Goal: Task Accomplishment & Management: Complete application form

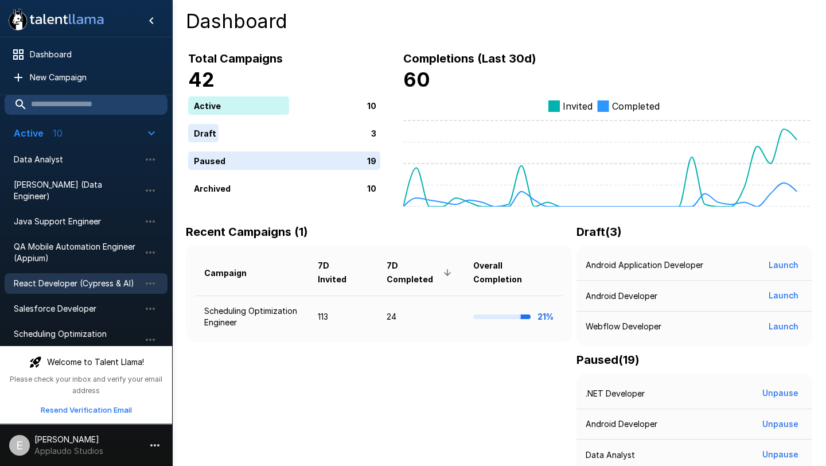
scroll to position [15, 0]
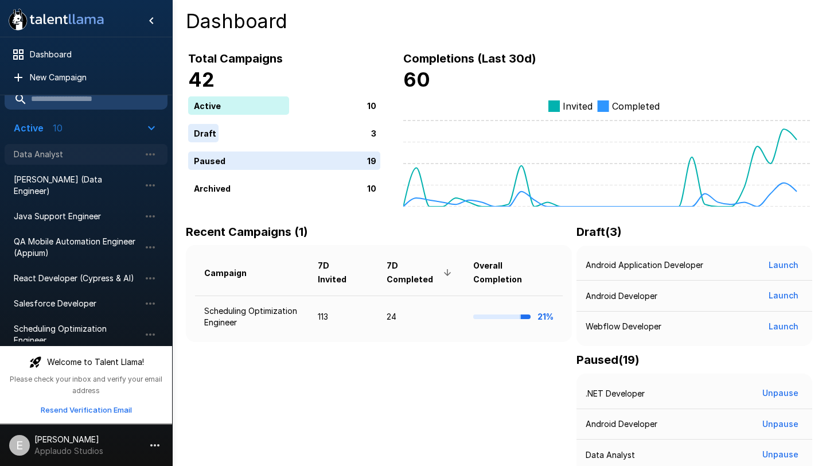
click at [66, 153] on span "Data Analyst" at bounding box center [77, 154] width 126 height 11
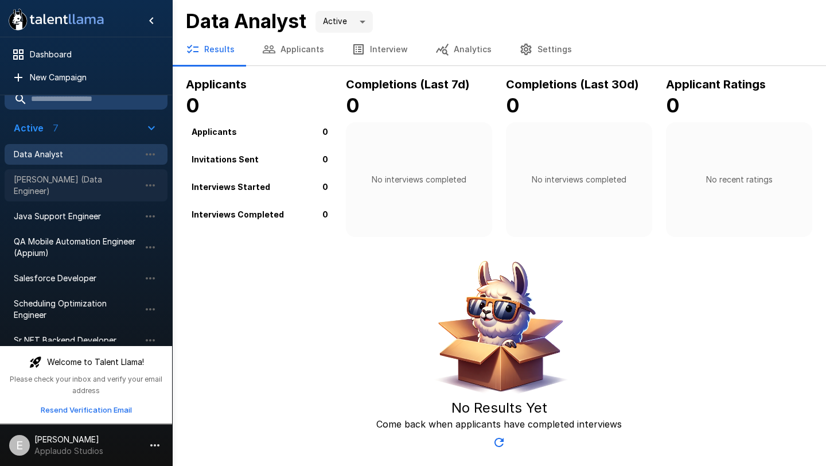
click at [82, 187] on div "[PERSON_NAME] (Data Engineer)" at bounding box center [86, 185] width 163 height 32
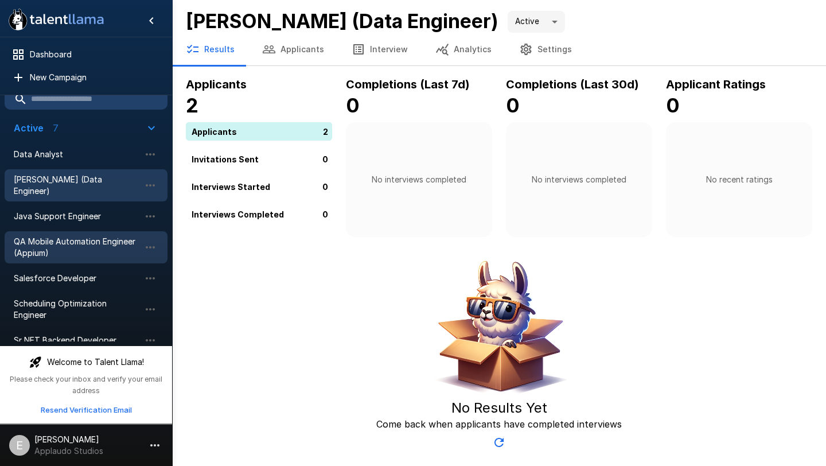
click at [91, 236] on span "QA Mobile Automation Engineer (Appium)" at bounding box center [77, 247] width 126 height 23
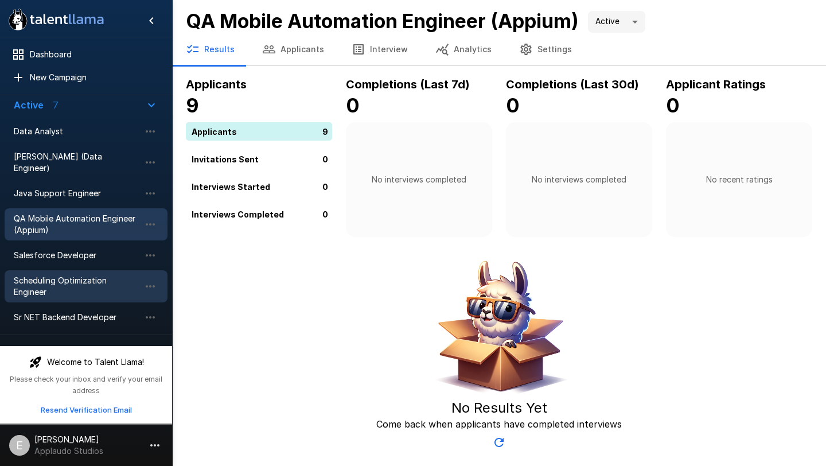
scroll to position [48, 0]
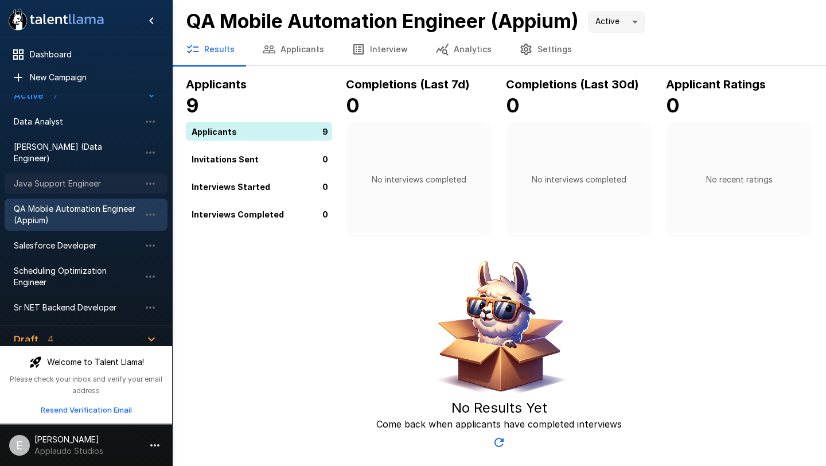
click at [86, 178] on span "Java Support Engineer" at bounding box center [77, 183] width 126 height 11
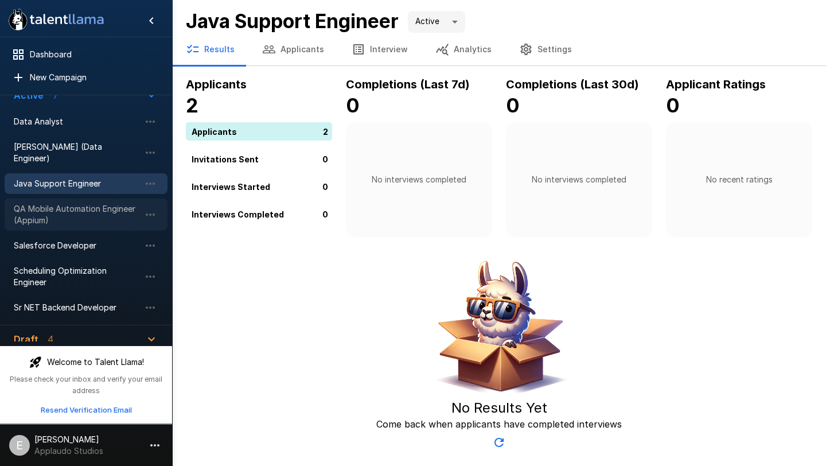
click at [83, 205] on span "QA Mobile Automation Engineer (Appium)" at bounding box center [77, 214] width 126 height 23
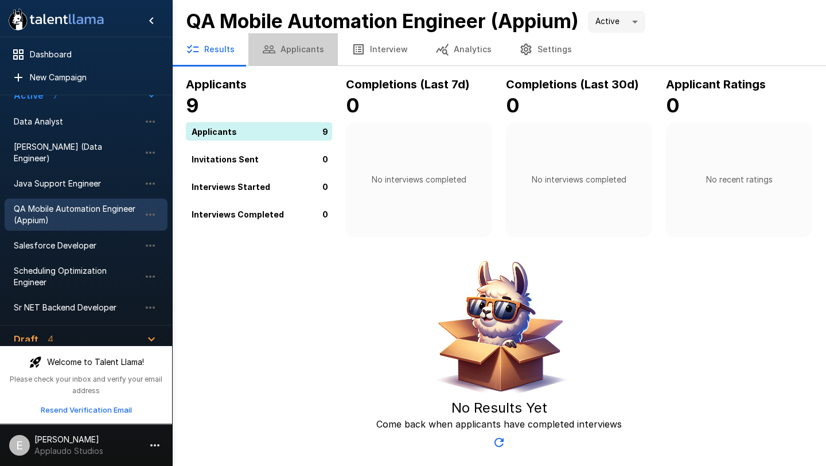
click at [298, 46] on button "Applicants" at bounding box center [294, 49] width 90 height 32
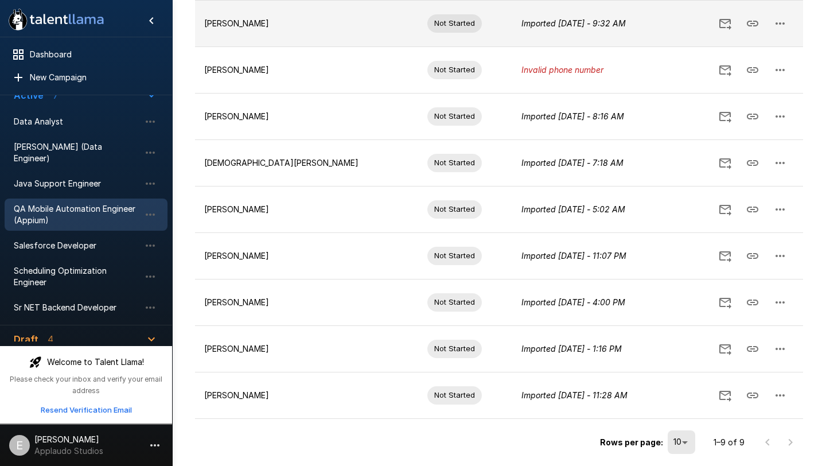
scroll to position [224, 0]
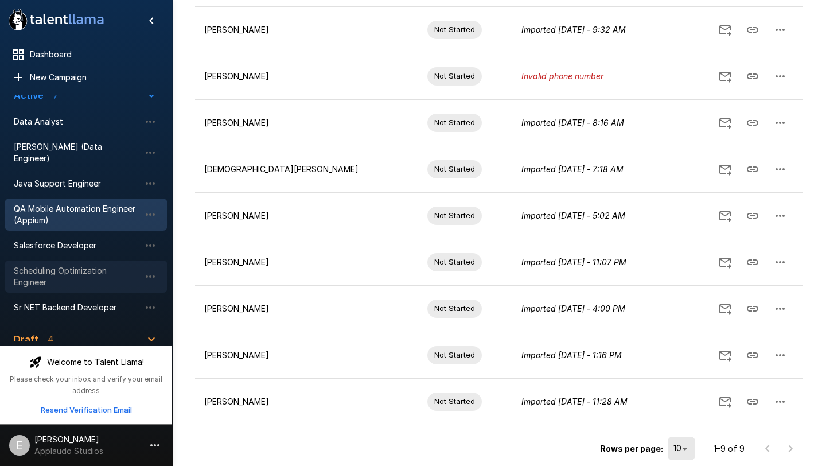
click at [71, 268] on span "Scheduling Optimization Engineer" at bounding box center [77, 276] width 126 height 23
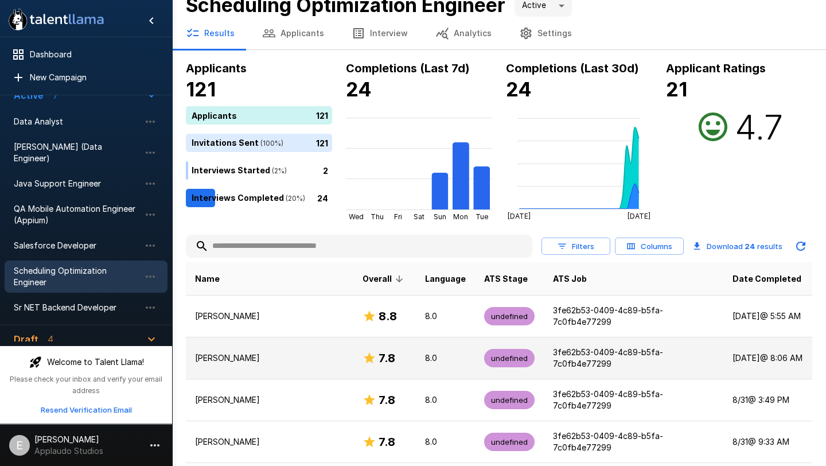
scroll to position [13, 0]
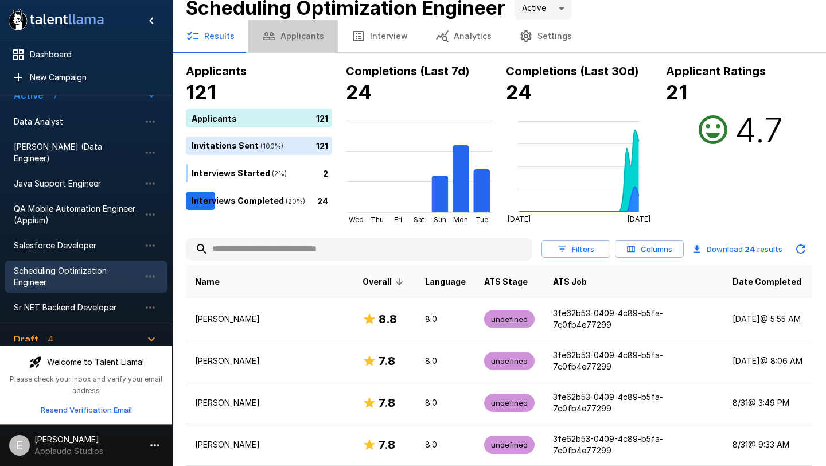
click at [292, 42] on button "Applicants" at bounding box center [294, 36] width 90 height 32
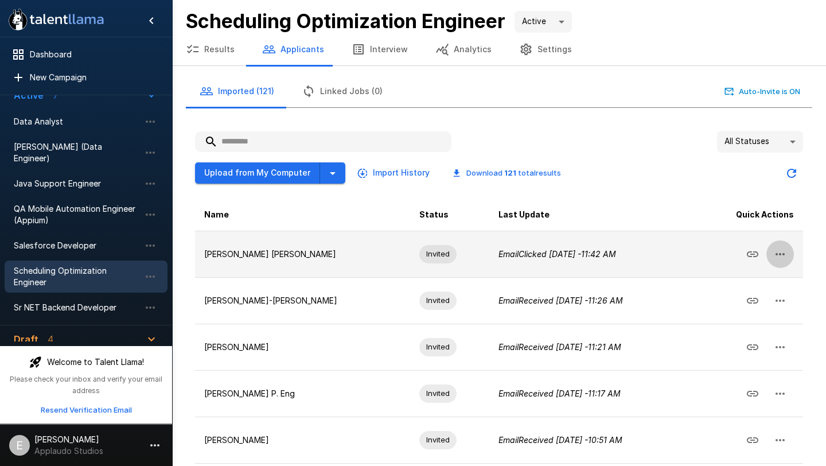
click at [784, 252] on icon "button" at bounding box center [781, 254] width 14 height 14
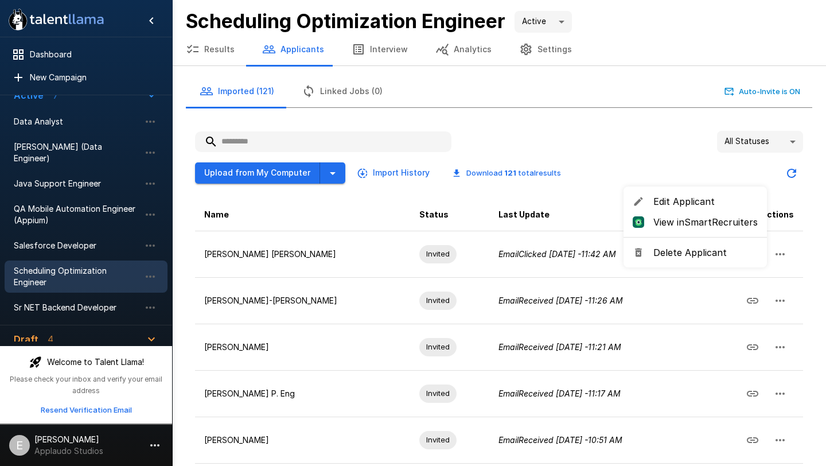
click at [663, 201] on span "Edit Applicant" at bounding box center [706, 202] width 104 height 14
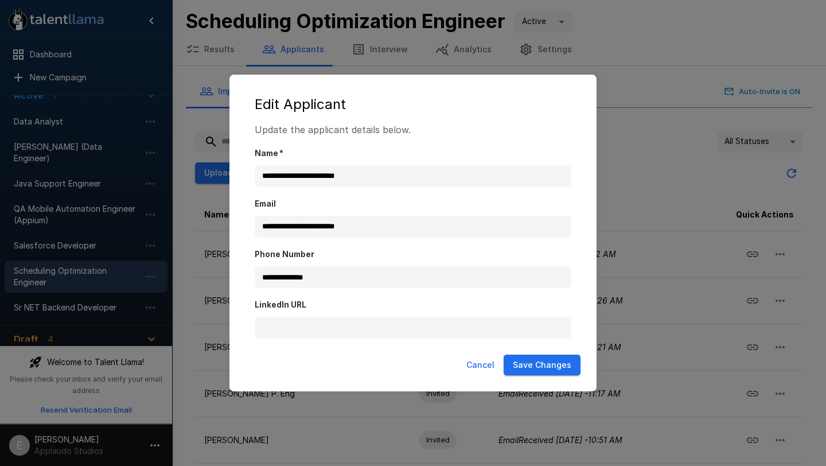
click at [479, 364] on button "Cancel" at bounding box center [480, 365] width 37 height 21
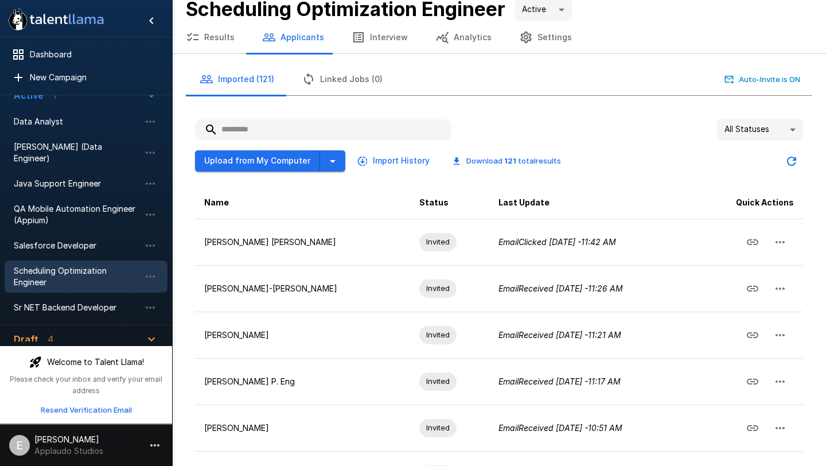
scroll to position [13, 0]
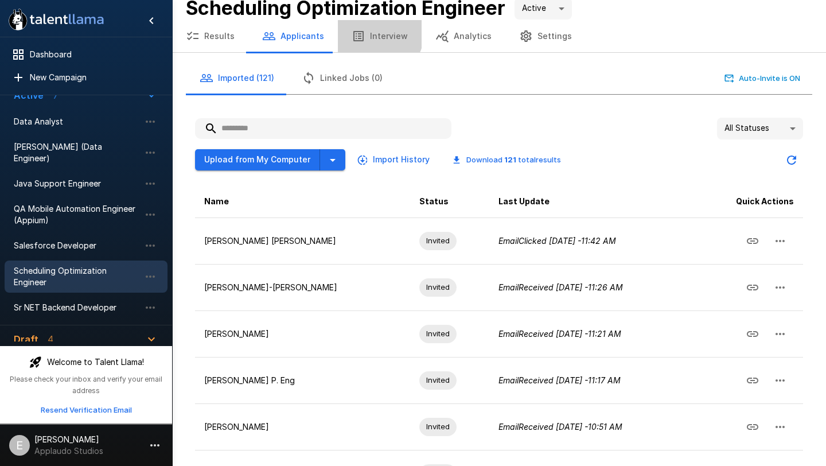
click at [373, 34] on button "Interview" at bounding box center [380, 36] width 84 height 32
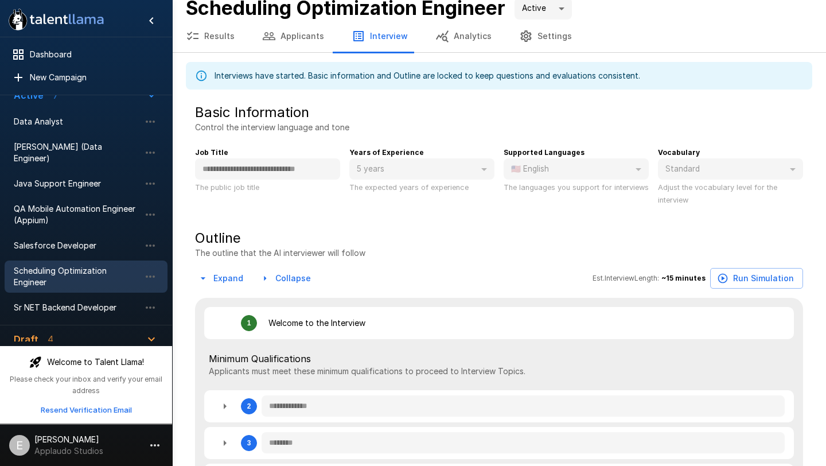
type textarea "*"
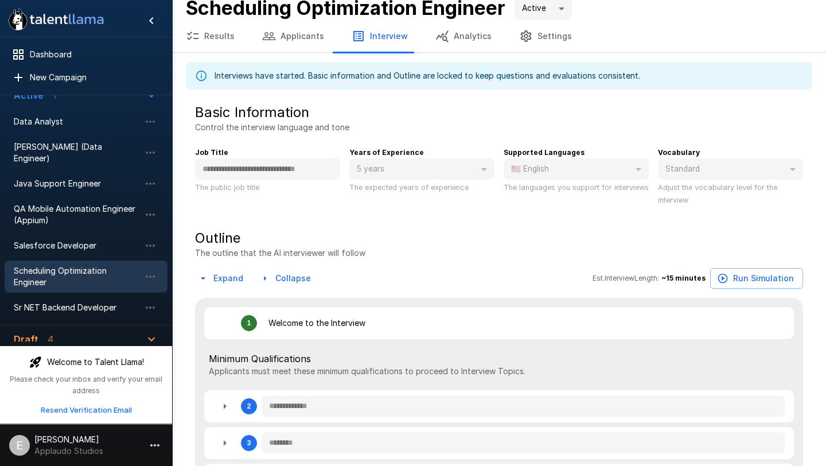
type textarea "*"
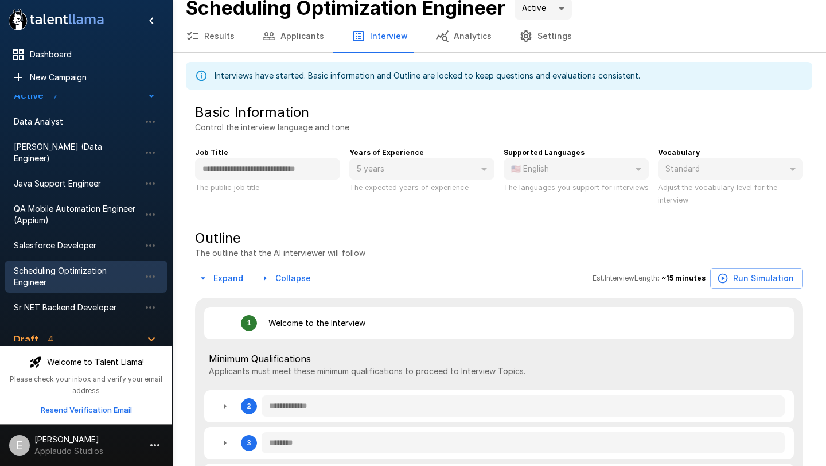
type textarea "*"
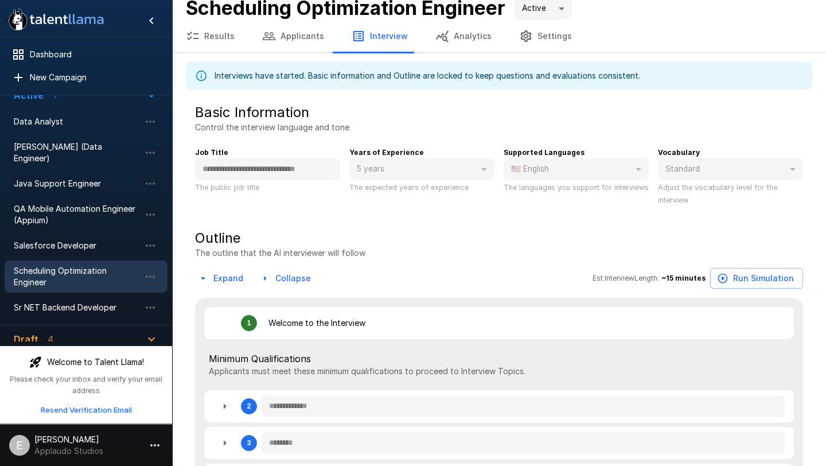
type textarea "*"
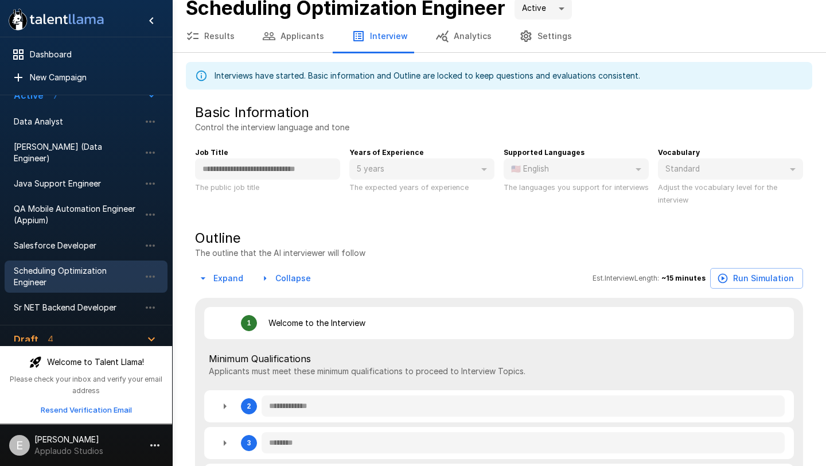
type textarea "*"
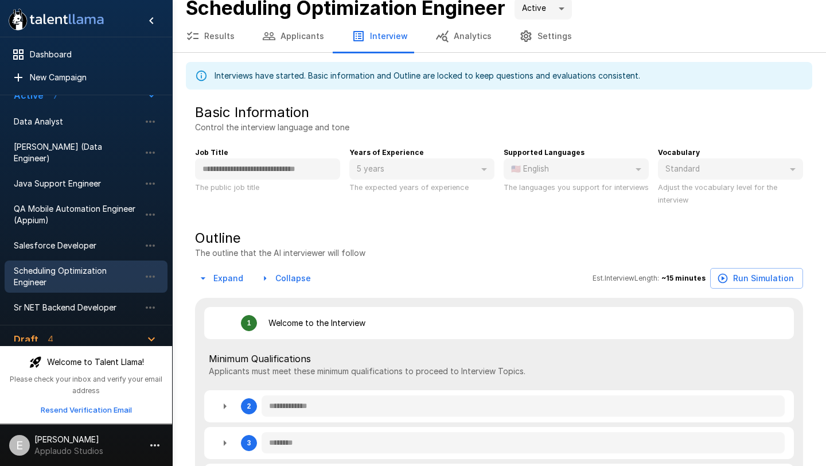
type textarea "*"
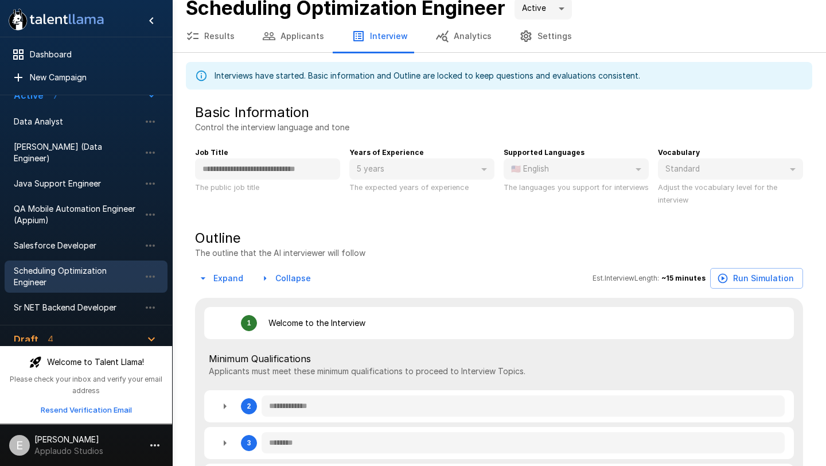
type textarea "*"
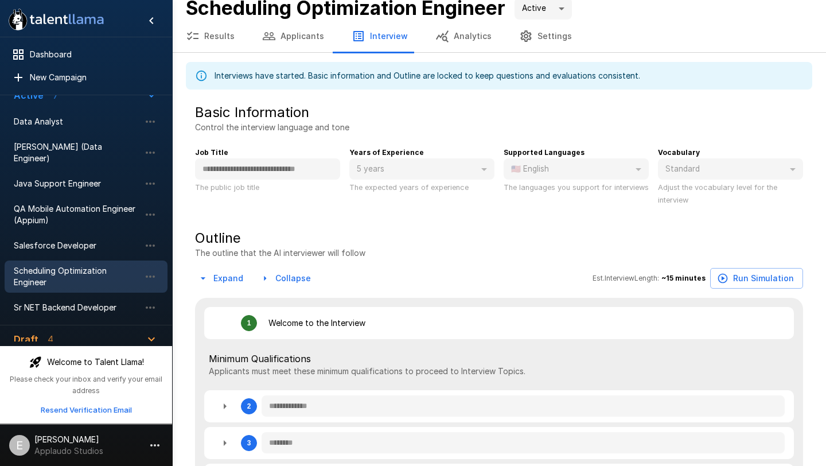
type textarea "*"
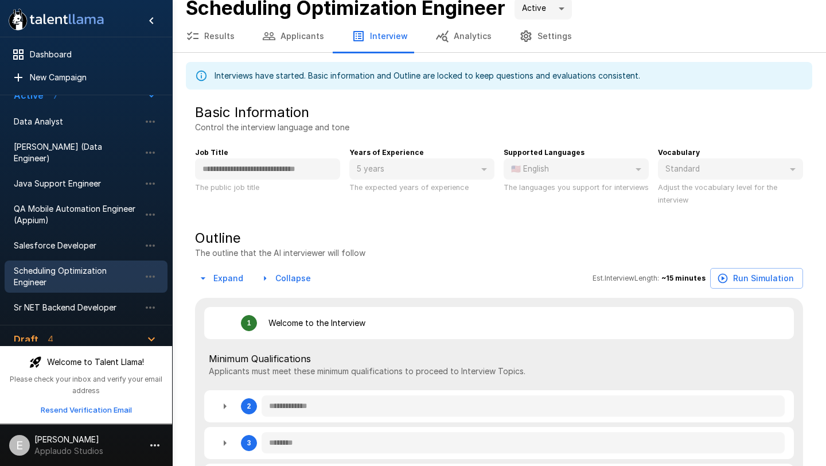
type textarea "*"
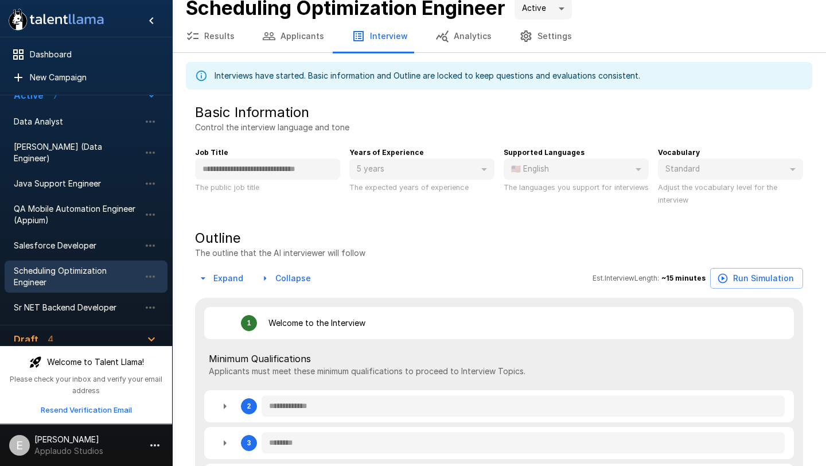
type textarea "*"
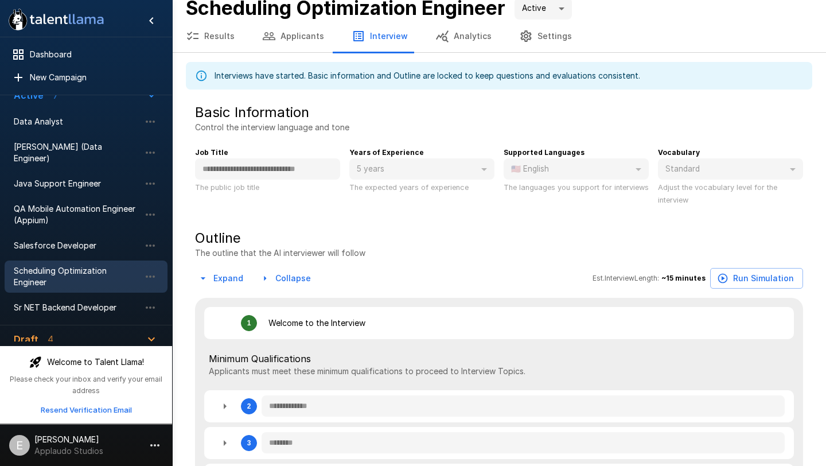
type textarea "*"
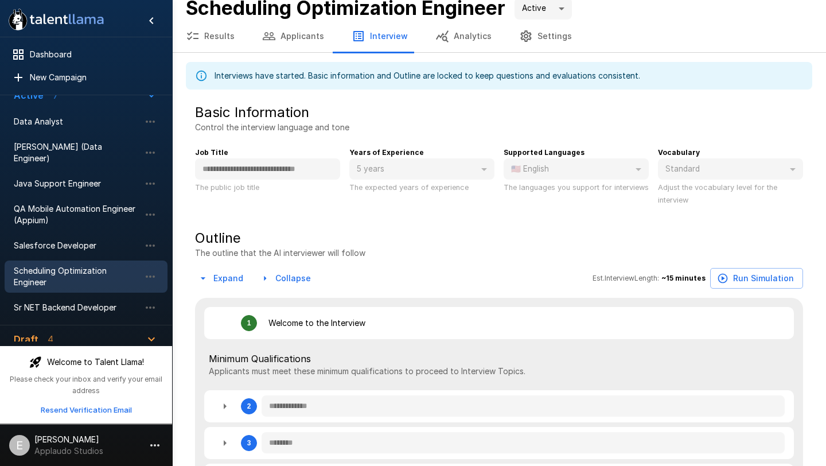
type textarea "*"
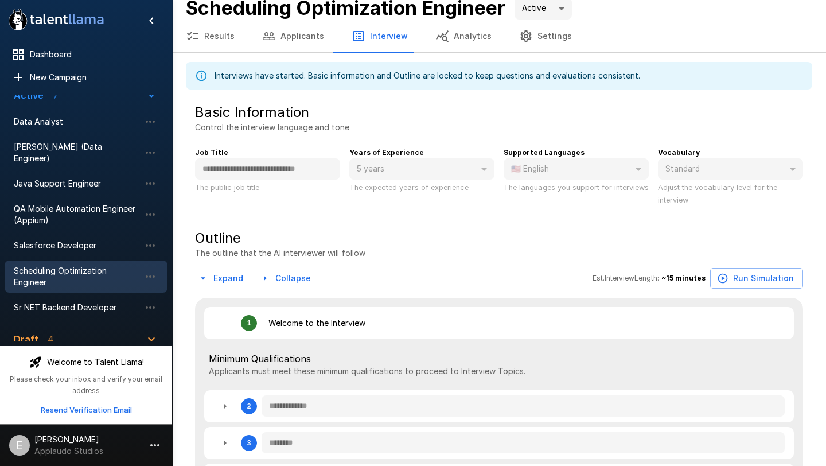
type textarea "*"
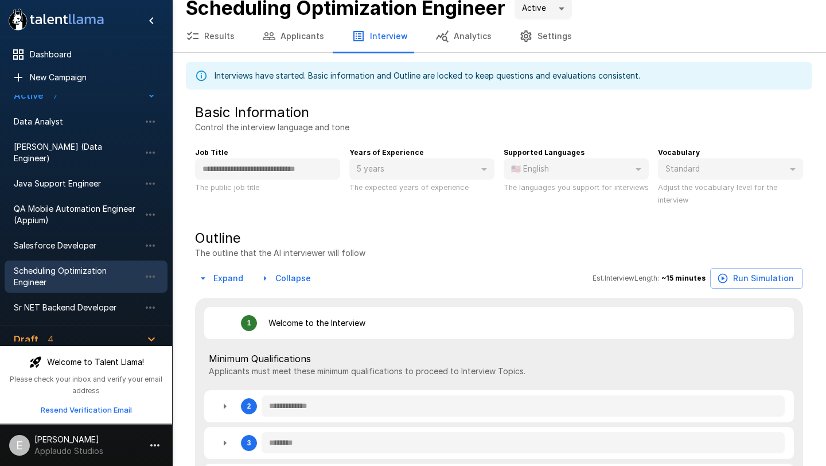
type textarea "*"
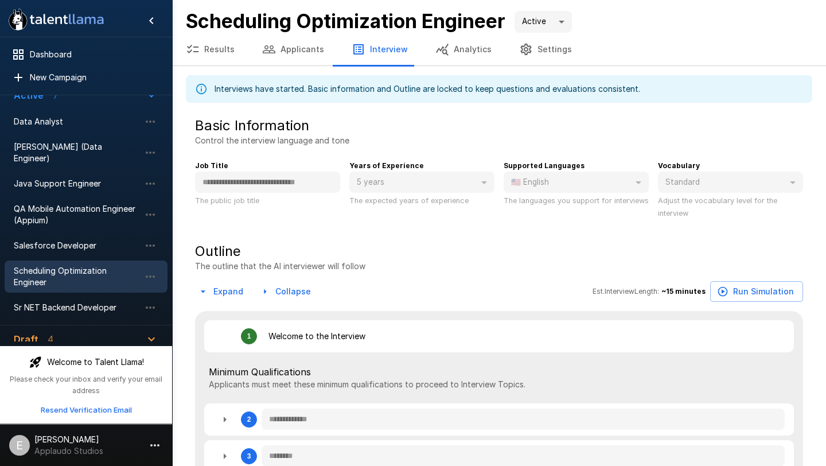
click at [211, 53] on button "Results" at bounding box center [210, 49] width 76 height 32
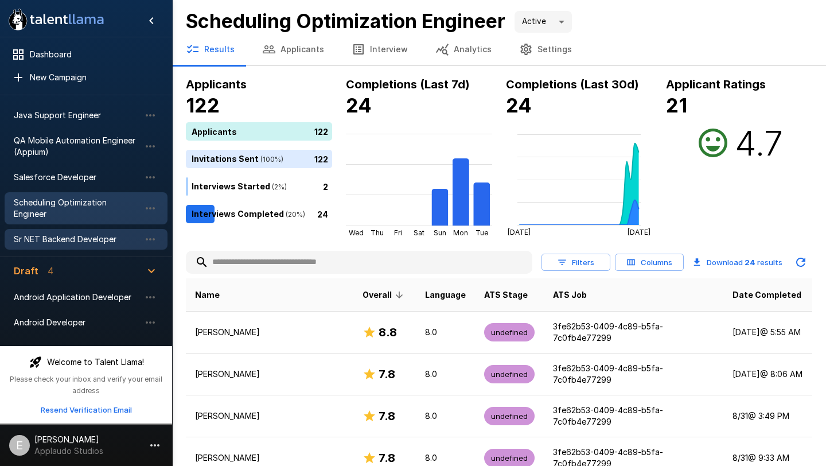
scroll to position [118, 0]
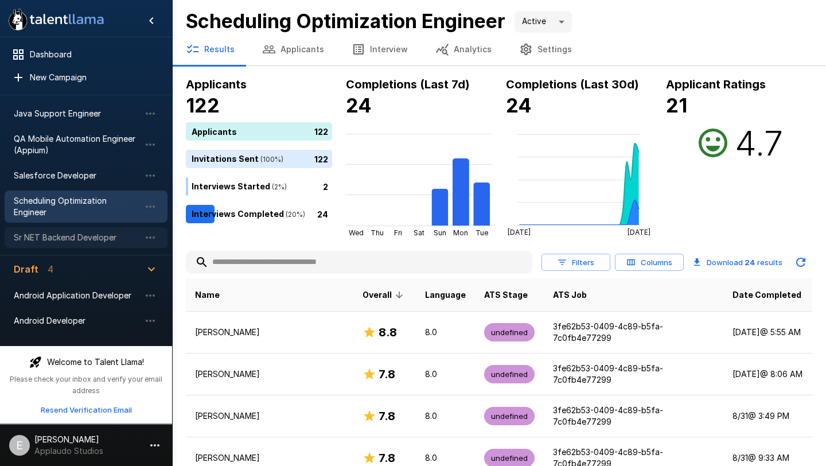
click at [92, 232] on span "Sr NET Backend Developer" at bounding box center [77, 237] width 126 height 11
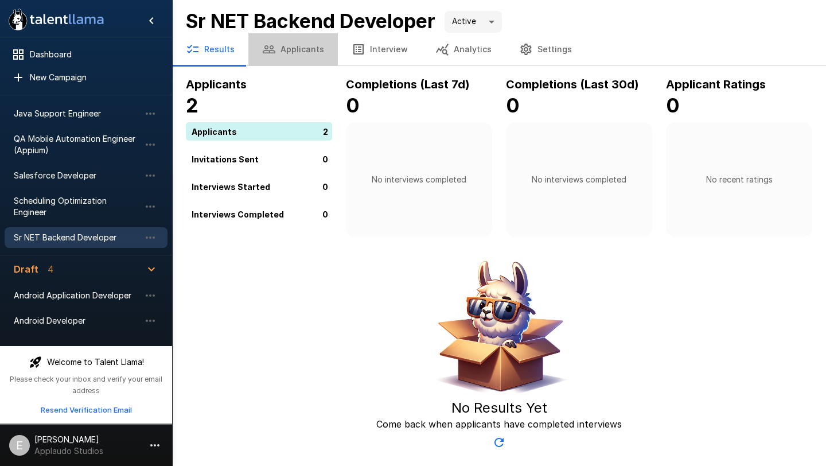
click at [296, 52] on button "Applicants" at bounding box center [294, 49] width 90 height 32
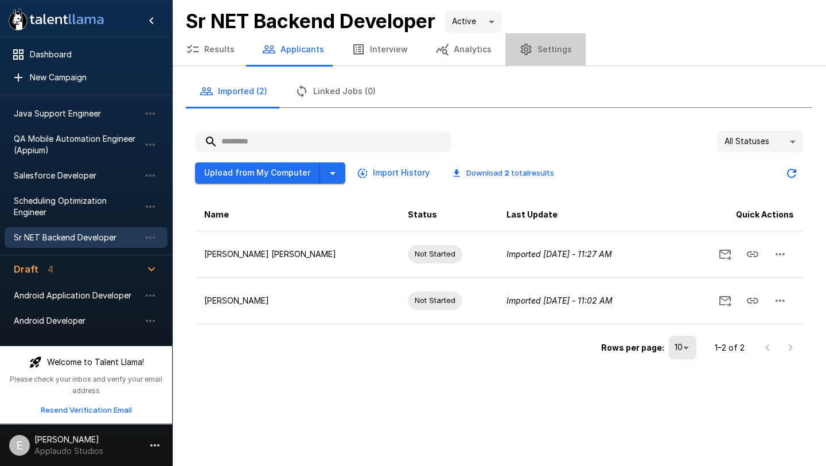
click at [535, 56] on button "Settings" at bounding box center [546, 49] width 80 height 32
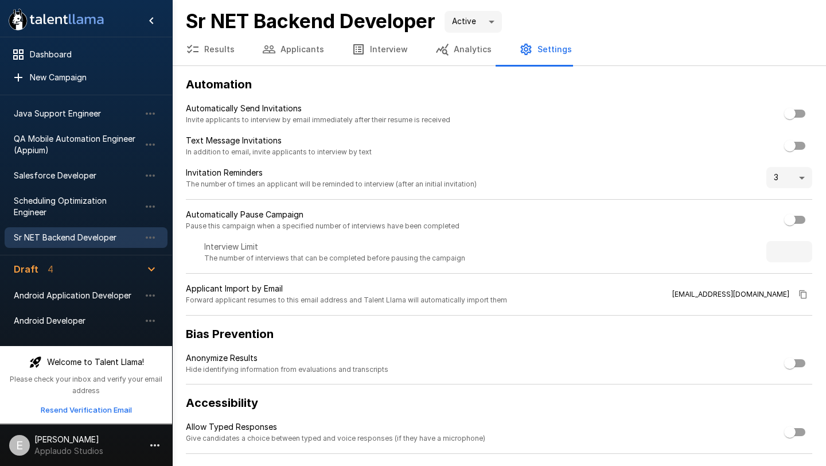
click at [308, 52] on button "Applicants" at bounding box center [294, 49] width 90 height 32
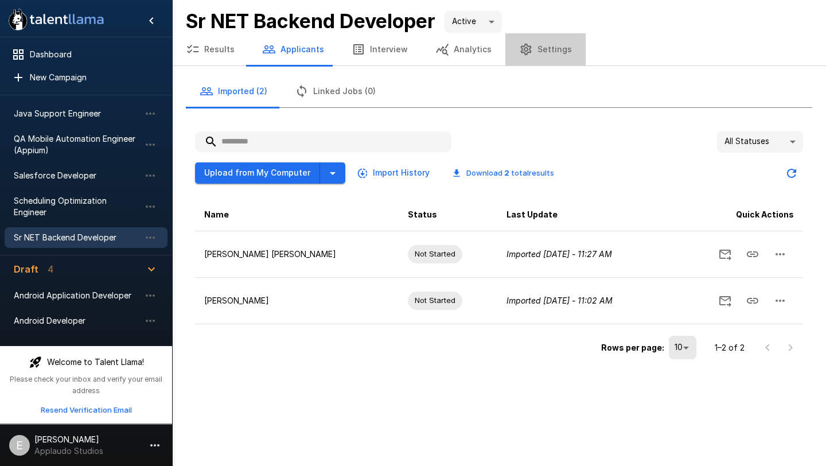
click at [554, 47] on button "Settings" at bounding box center [546, 49] width 80 height 32
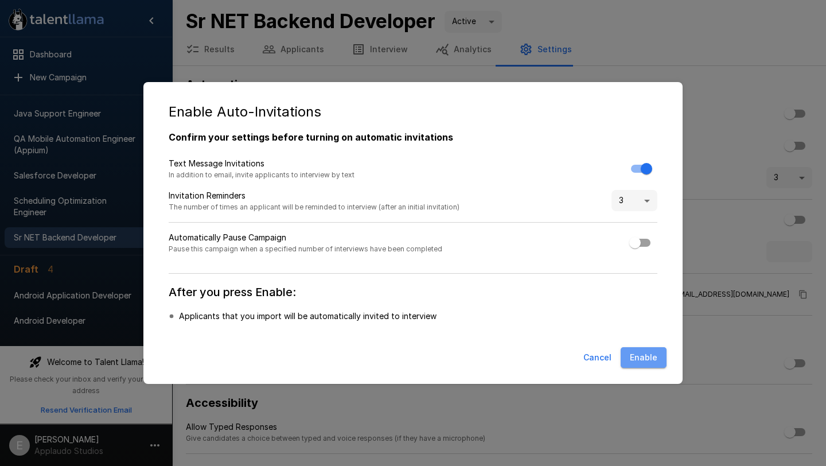
click at [641, 361] on button "Enable" at bounding box center [644, 357] width 46 height 21
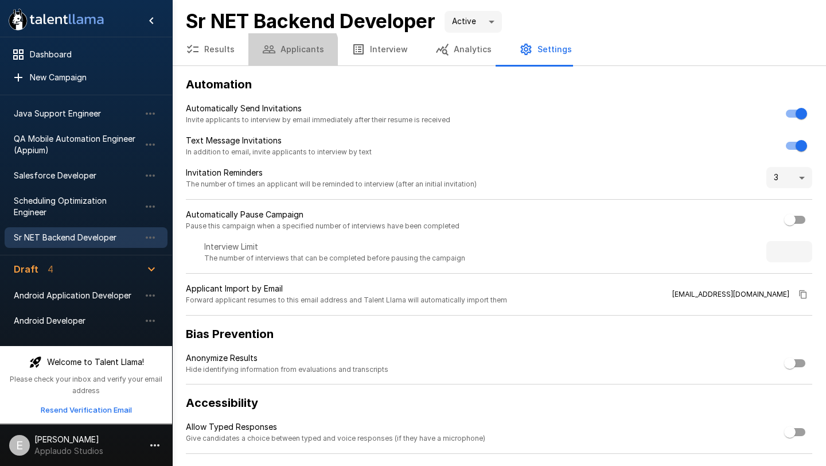
click at [290, 52] on button "Applicants" at bounding box center [294, 49] width 90 height 32
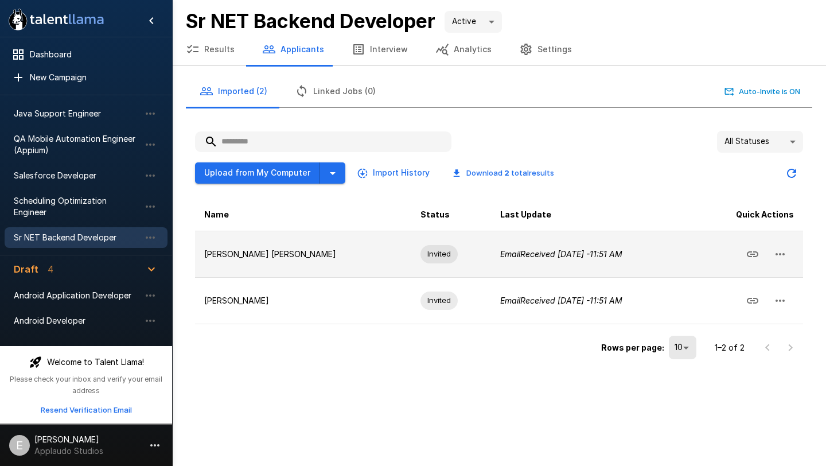
click at [778, 248] on icon "button" at bounding box center [781, 254] width 14 height 14
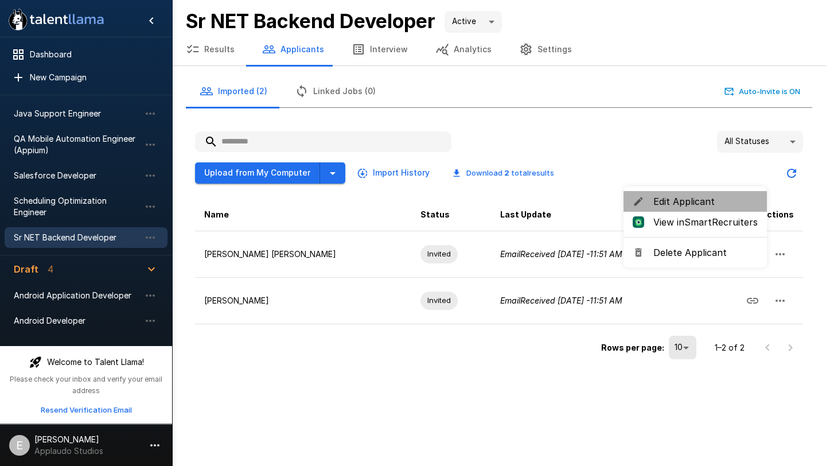
click at [719, 204] on span "Edit Applicant" at bounding box center [706, 202] width 104 height 14
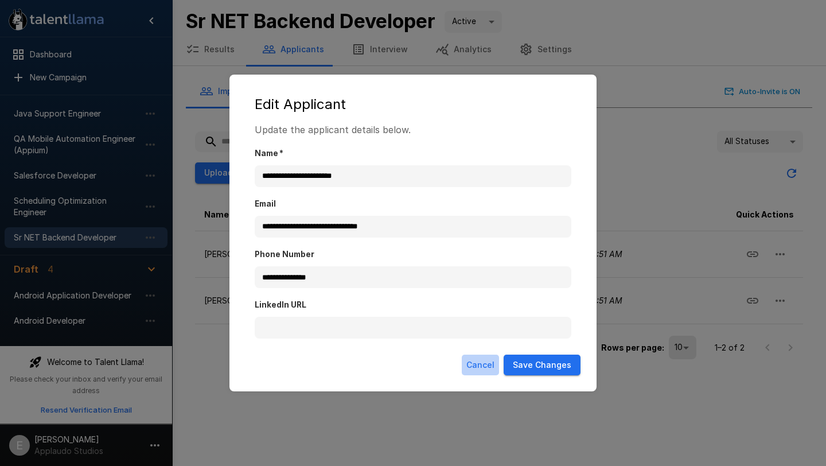
click at [495, 370] on button "Cancel" at bounding box center [480, 365] width 37 height 21
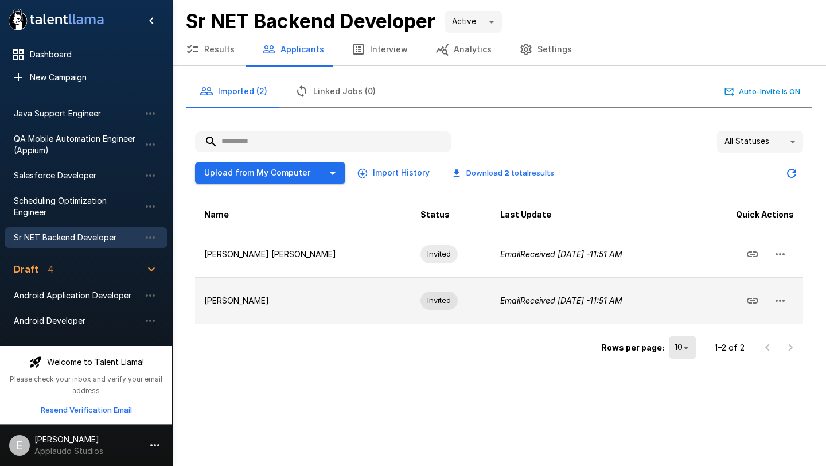
click at [786, 297] on icon "button" at bounding box center [781, 301] width 14 height 14
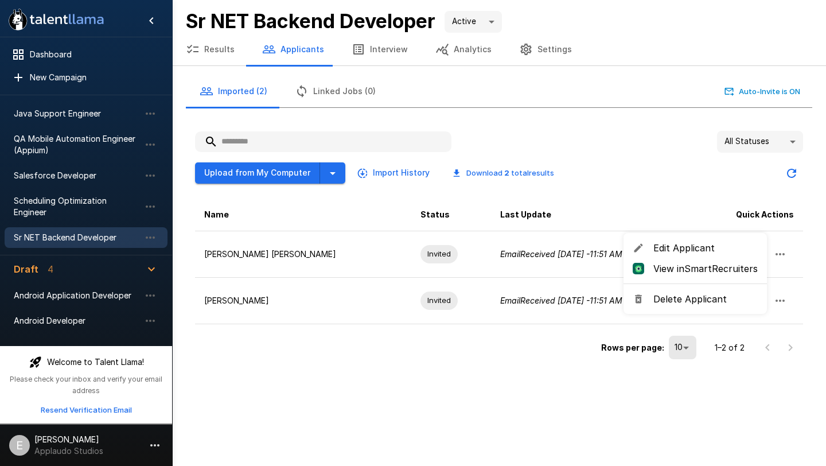
click at [484, 375] on div at bounding box center [413, 233] width 826 height 466
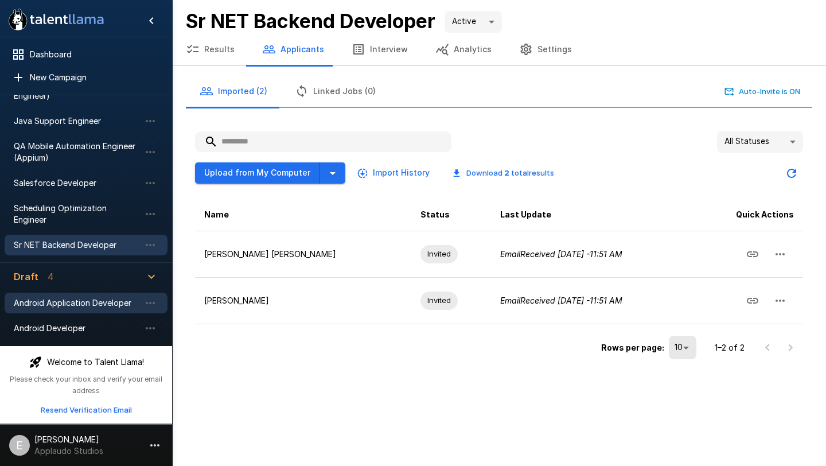
scroll to position [110, 0]
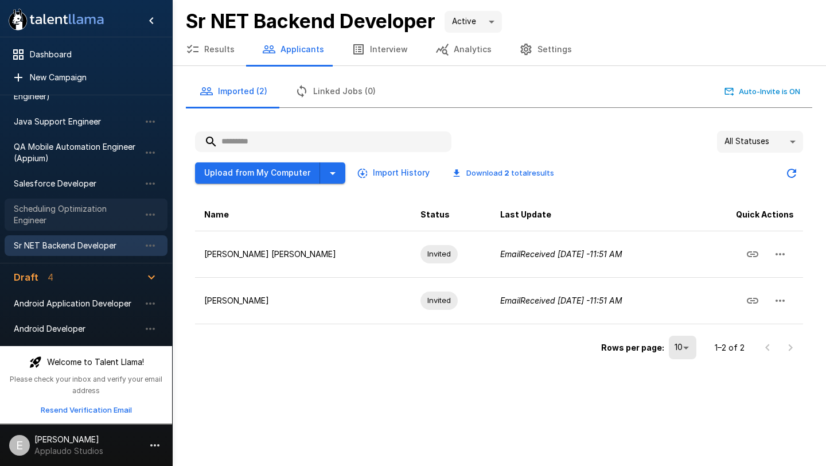
click at [64, 209] on span "Scheduling Optimization Engineer" at bounding box center [77, 214] width 126 height 23
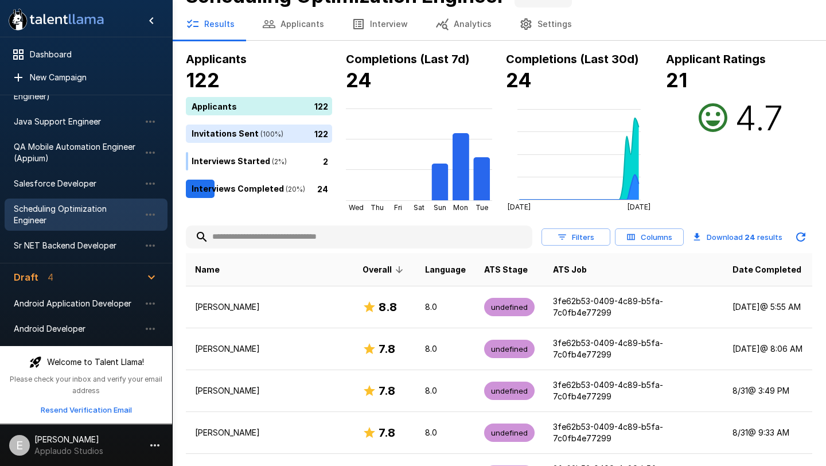
scroll to position [26, 0]
click at [492, 271] on span "ATS Stage" at bounding box center [506, 269] width 44 height 14
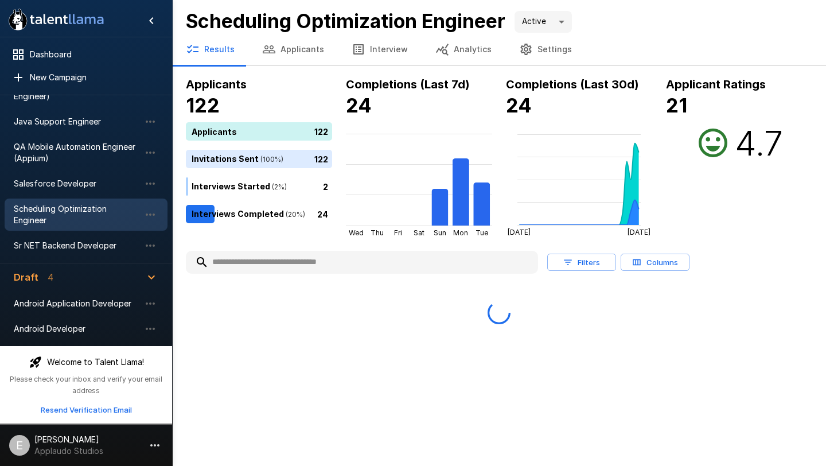
scroll to position [0, 0]
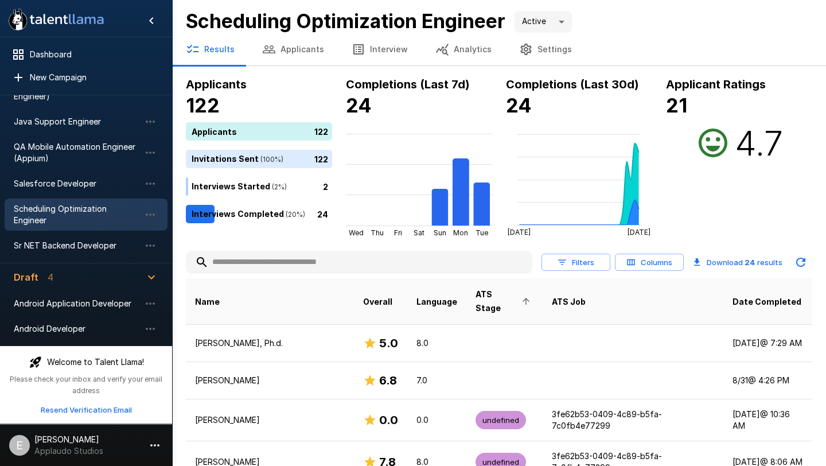
click at [521, 299] on icon at bounding box center [526, 301] width 10 height 10
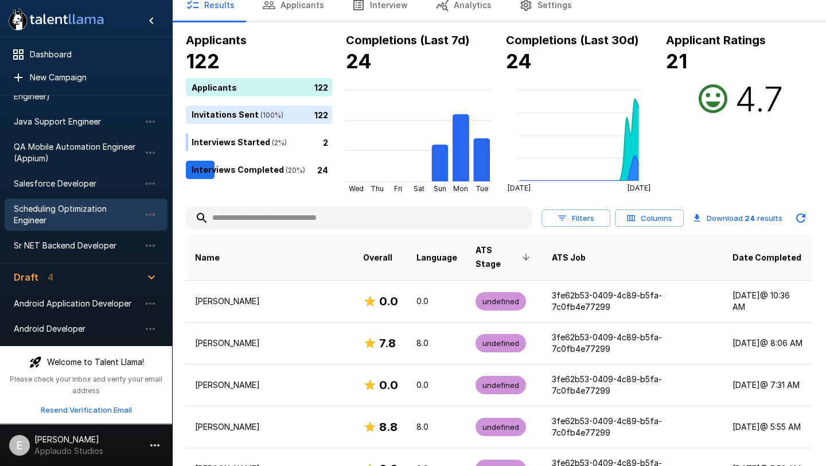
scroll to position [53, 0]
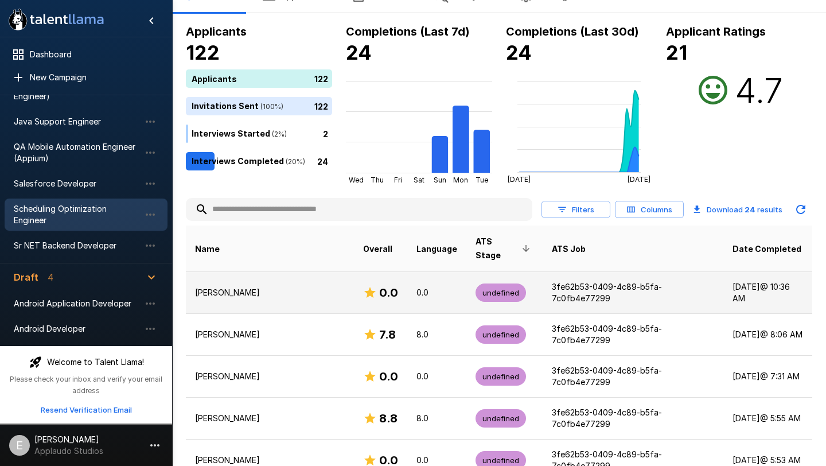
click at [485, 288] on span "undefined" at bounding box center [501, 293] width 51 height 11
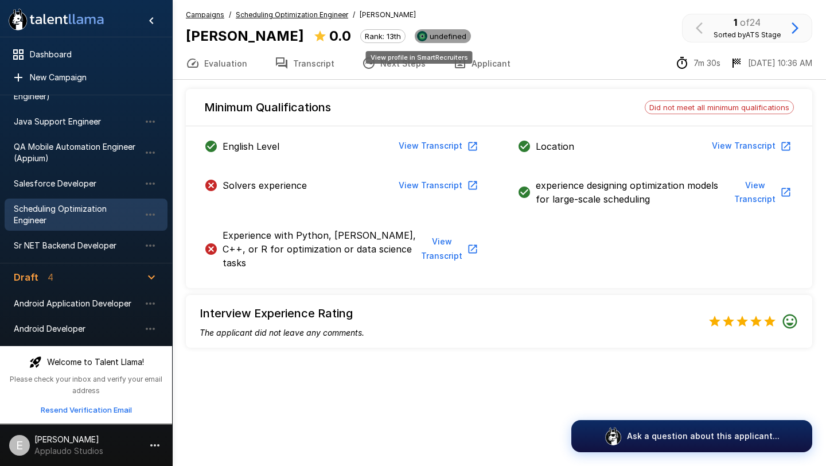
click at [425, 37] on span "undefined" at bounding box center [448, 36] width 46 height 9
click at [328, 16] on u "Scheduling Optimization Engineer" at bounding box center [292, 14] width 112 height 9
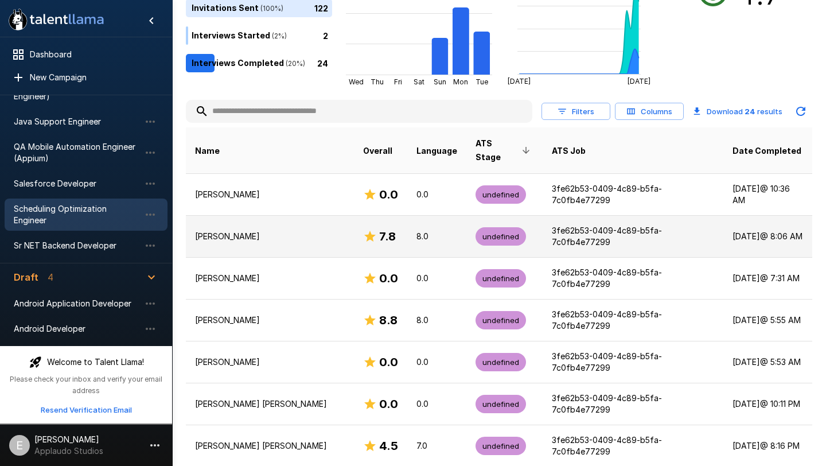
scroll to position [187, 0]
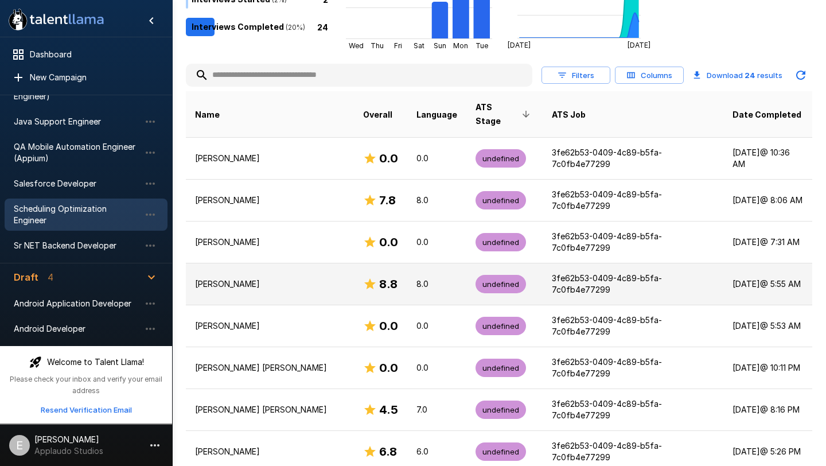
click at [379, 275] on h6 "8.8" at bounding box center [388, 284] width 18 height 18
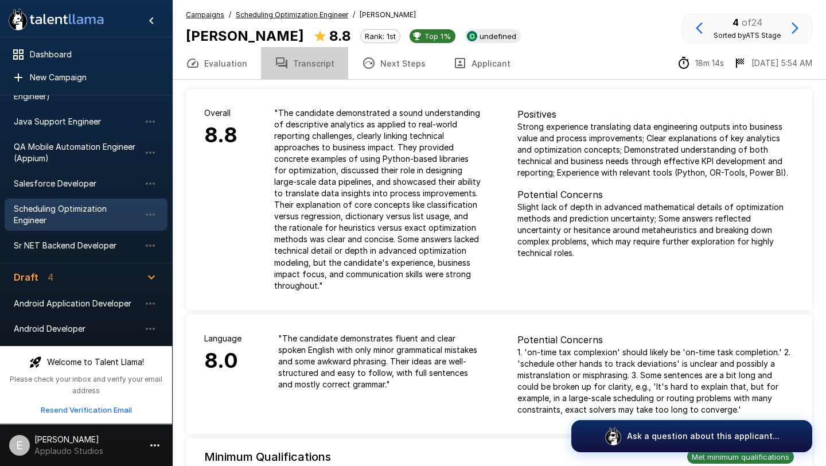
click at [301, 60] on button "Transcript" at bounding box center [304, 63] width 87 height 32
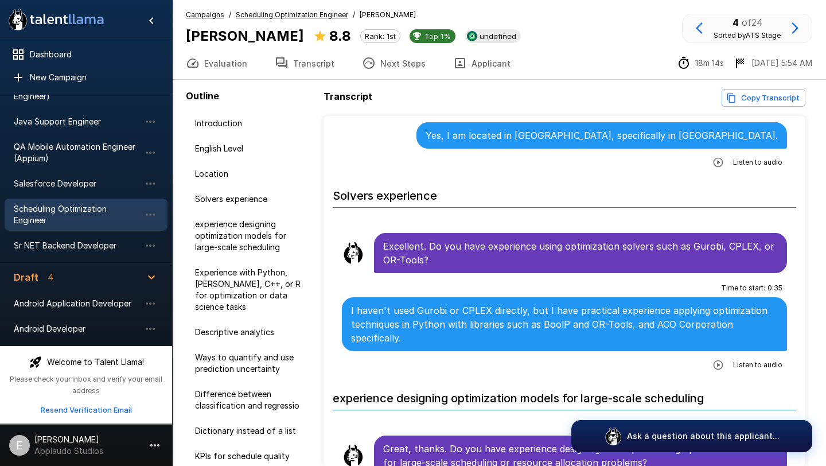
scroll to position [459, 0]
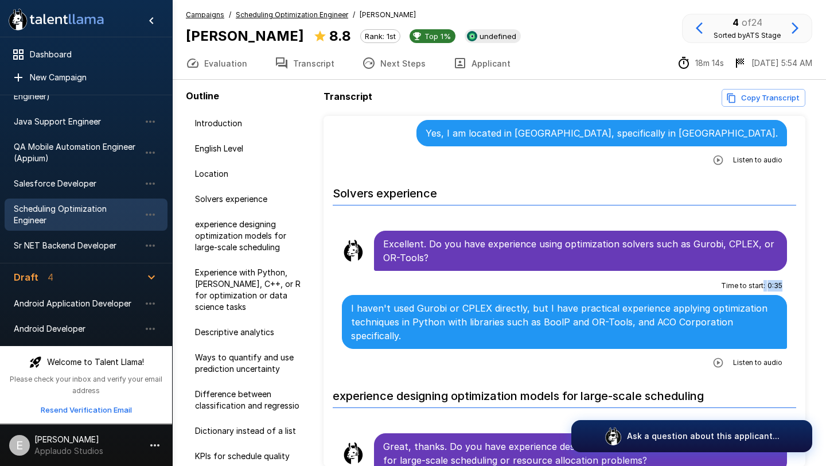
drag, startPoint x: 763, startPoint y: 272, endPoint x: 785, endPoint y: 273, distance: 21.8
click at [785, 277] on div "Time to start : 0 : 35 I haven't used Gurobi or CPLEX directly, but I have prac…" at bounding box center [564, 324] width 445 height 95
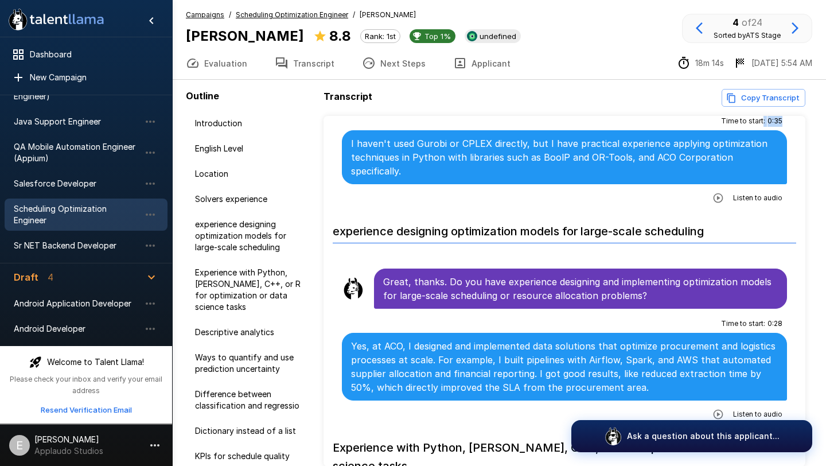
scroll to position [635, 0]
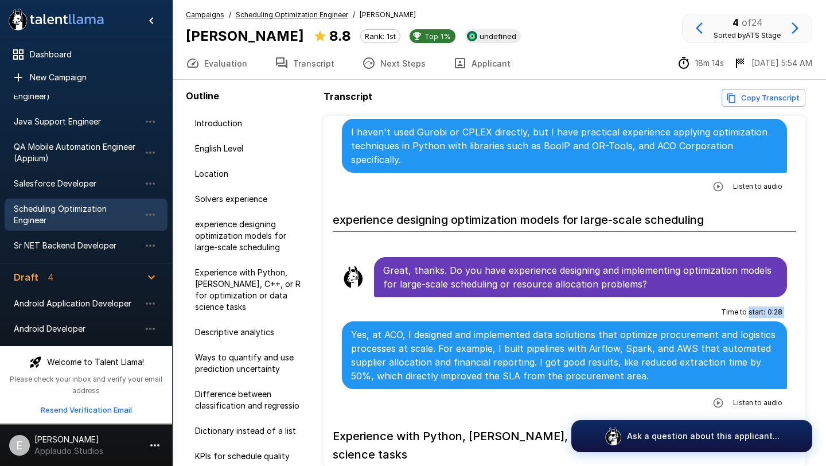
drag, startPoint x: 750, startPoint y: 285, endPoint x: 798, endPoint y: 286, distance: 48.2
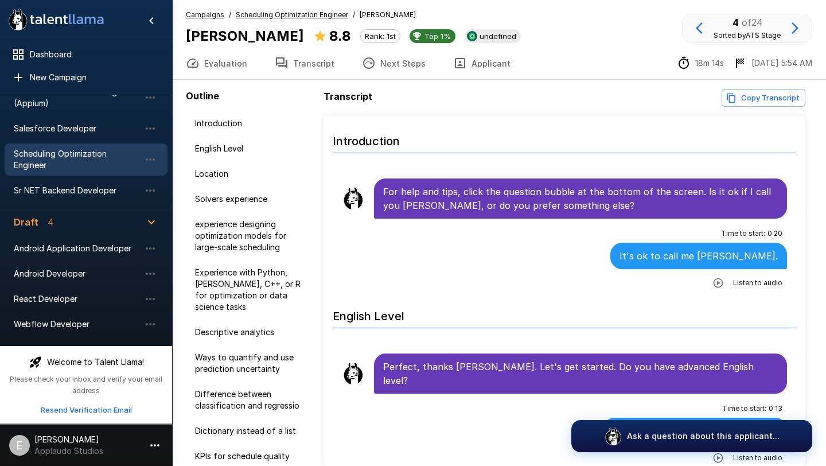
scroll to position [169, 0]
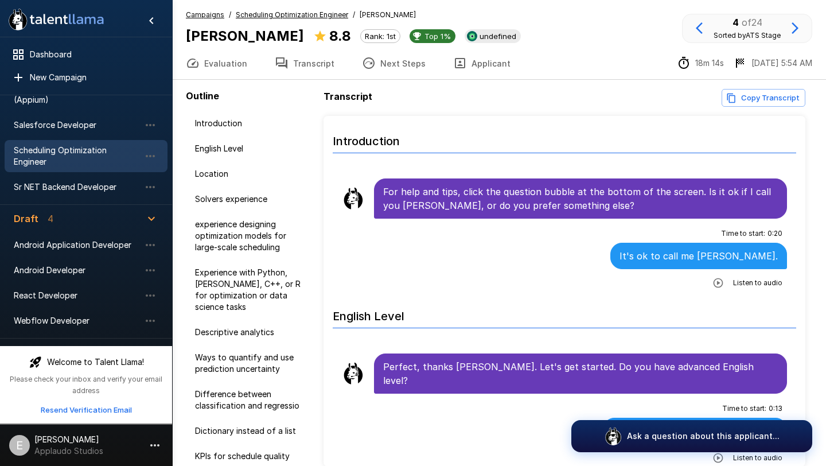
click at [302, 15] on u "Scheduling Optimization Engineer" at bounding box center [292, 14] width 112 height 9
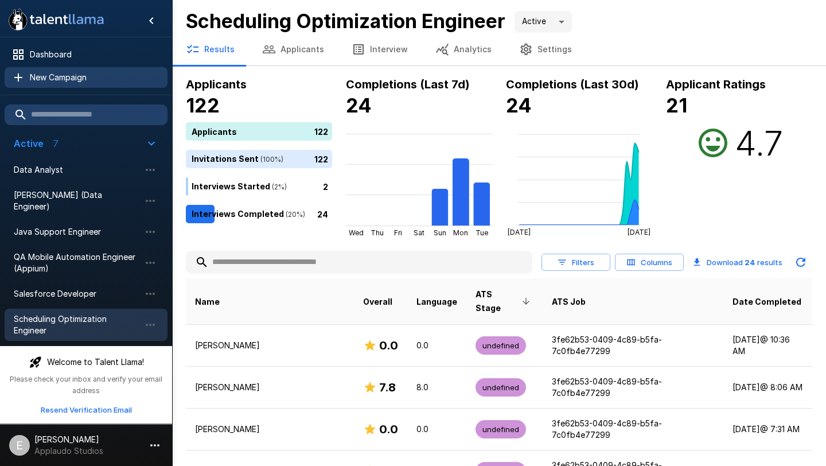
click at [84, 73] on span "New Campaign" at bounding box center [94, 77] width 129 height 11
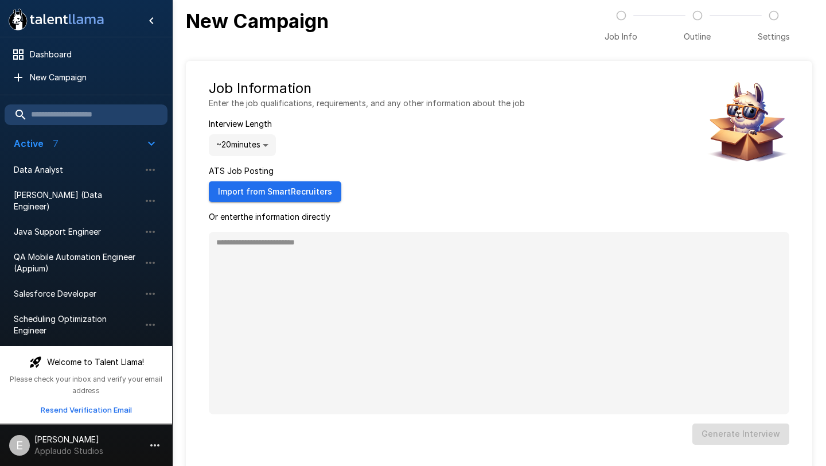
scroll to position [15, 0]
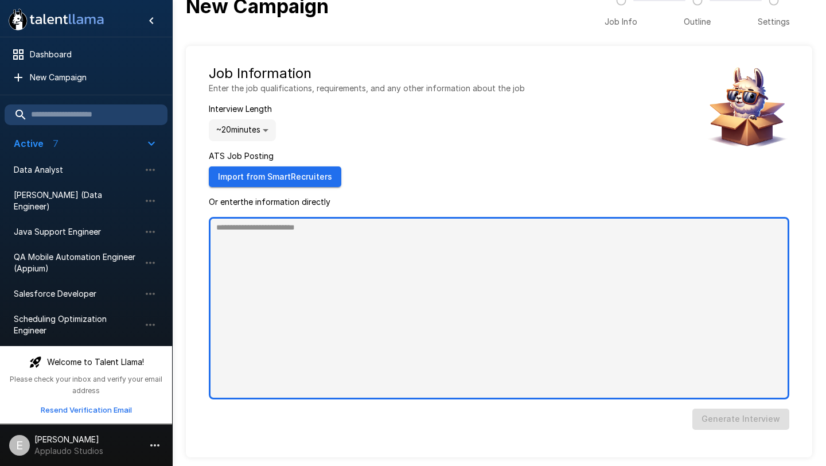
click at [403, 262] on textarea at bounding box center [499, 308] width 581 height 183
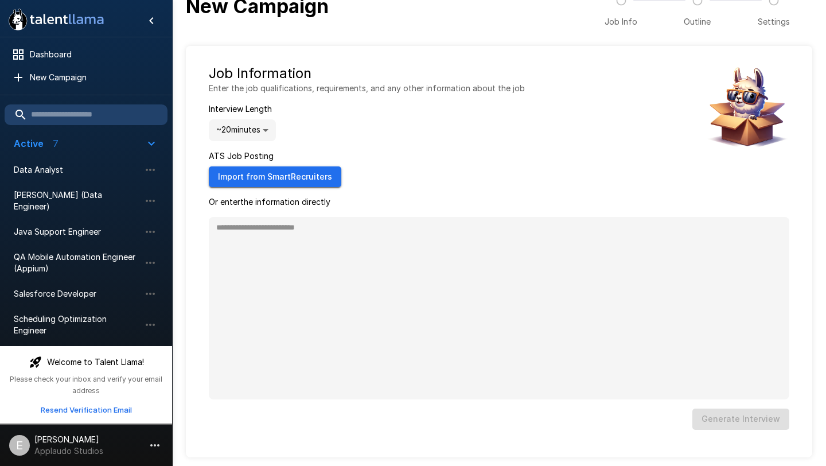
type textarea "*"
click at [300, 182] on button "Import from SmartRecruiters" at bounding box center [275, 176] width 133 height 21
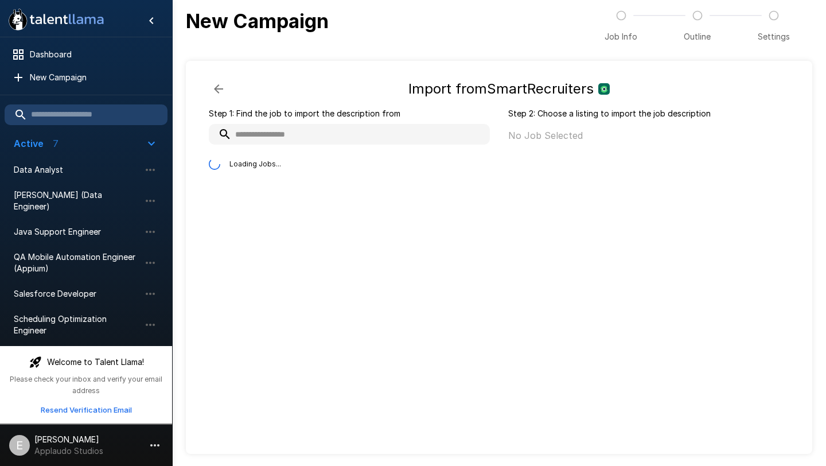
scroll to position [0, 0]
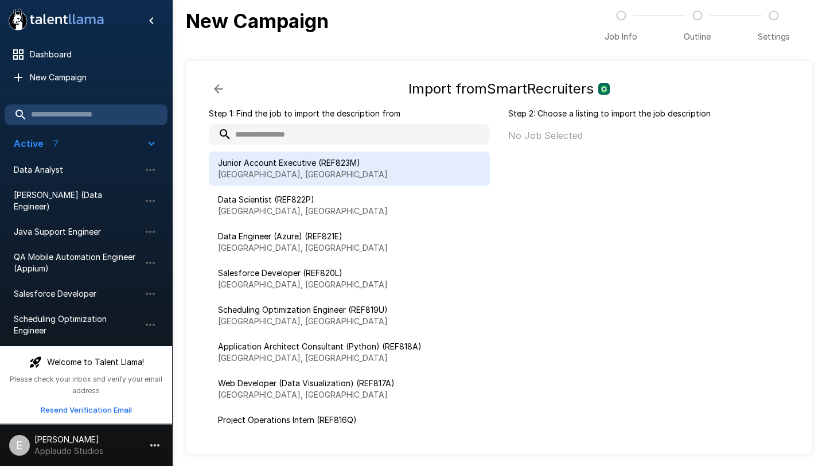
click at [296, 170] on p "[GEOGRAPHIC_DATA], [GEOGRAPHIC_DATA]" at bounding box center [349, 174] width 263 height 11
click at [763, 140] on button "Import" at bounding box center [758, 139] width 44 height 21
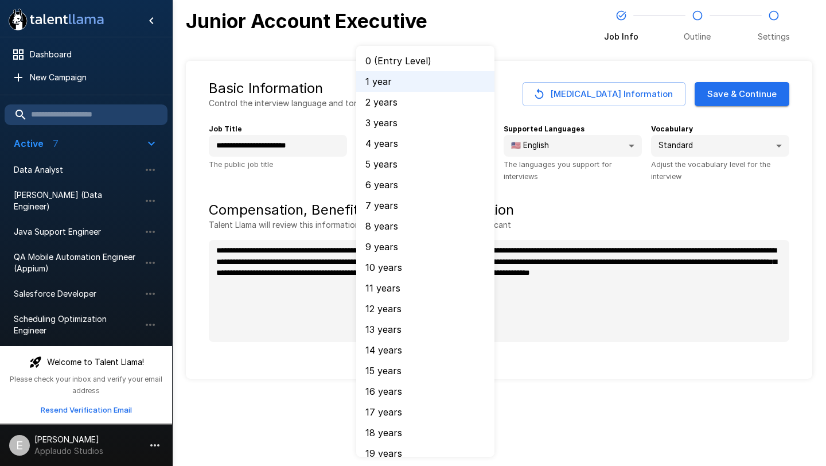
click at [418, 141] on body ".st0{fill:#FFFFFF;} .st1{fill:#76a4ed;} Dashboard New Campaign Active 7 Data An…" at bounding box center [413, 233] width 826 height 466
click at [628, 190] on div at bounding box center [413, 233] width 826 height 466
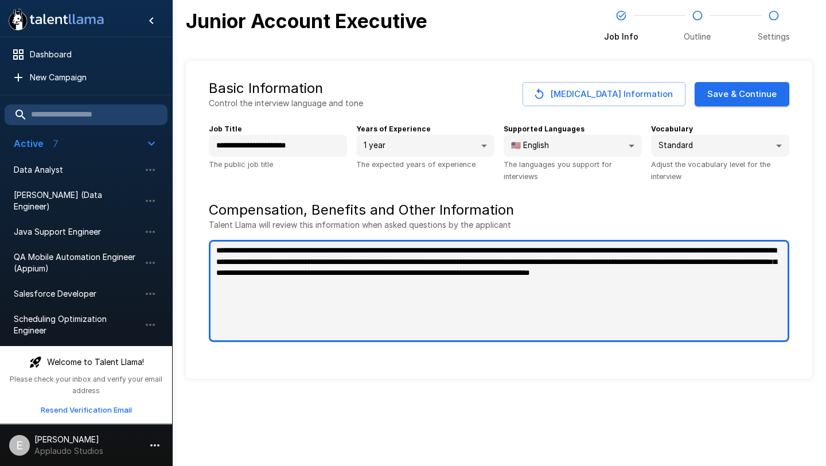
type textarea "*"
click at [530, 310] on textarea "**********" at bounding box center [499, 291] width 581 height 102
drag, startPoint x: 455, startPoint y: 264, endPoint x: 482, endPoint y: 299, distance: 44.2
click at [482, 300] on textarea "**********" at bounding box center [499, 291] width 581 height 102
type textarea "**********"
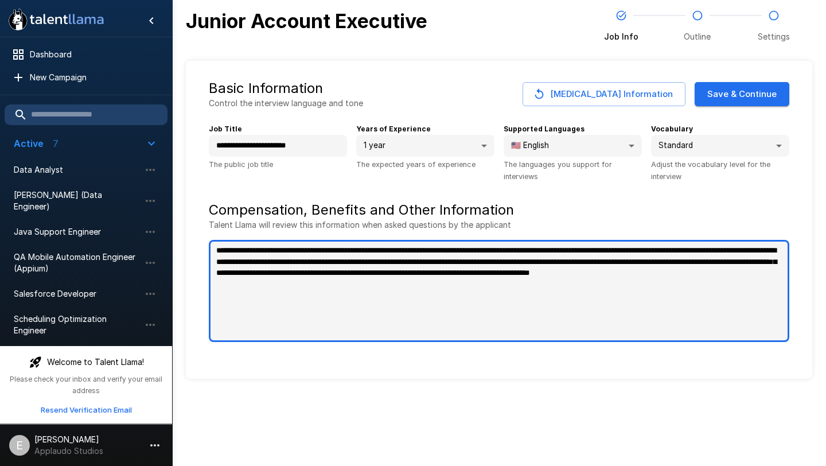
type textarea "*"
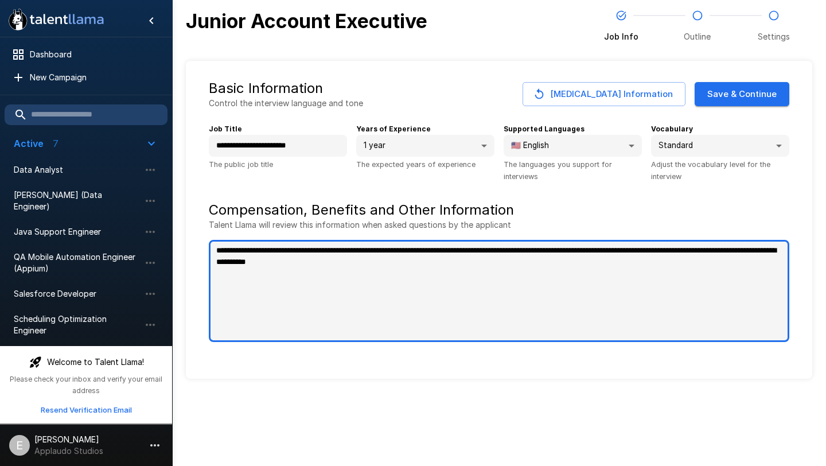
type textarea "**********"
type textarea "*"
type textarea "**********"
type textarea "*"
type textarea "**********"
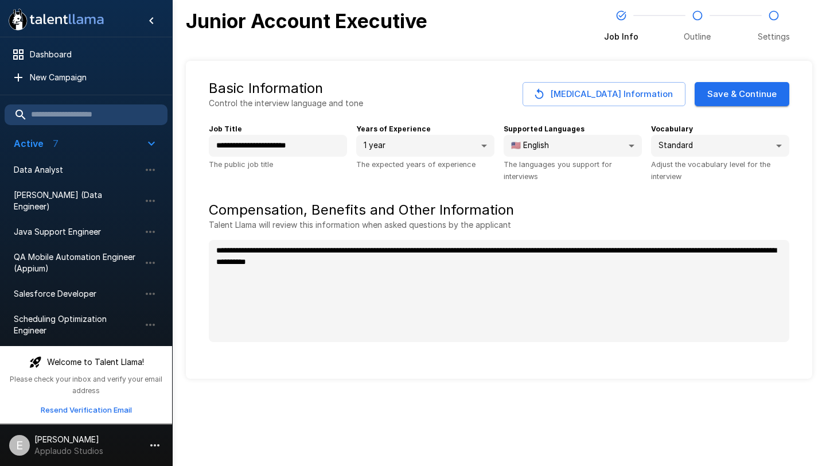
type textarea "*"
click at [747, 90] on button "Save & Continue" at bounding box center [742, 94] width 95 height 24
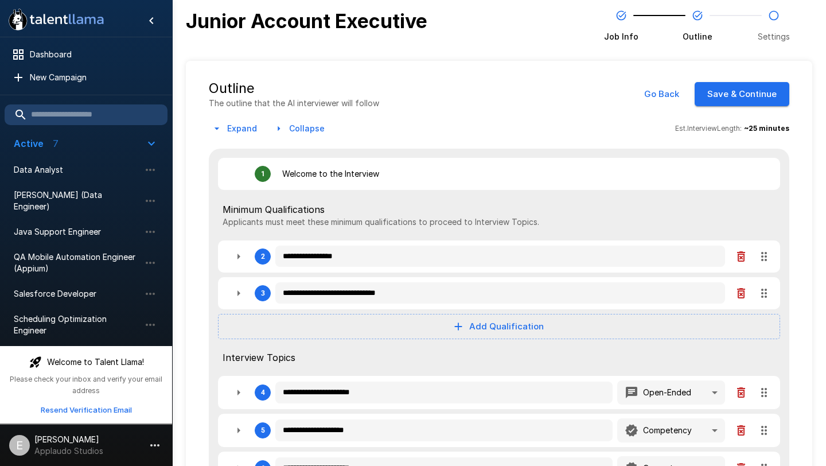
type textarea "*"
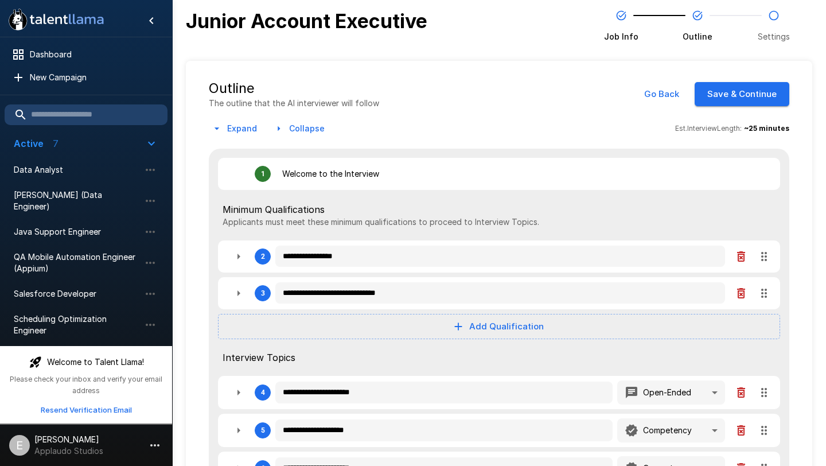
type textarea "*"
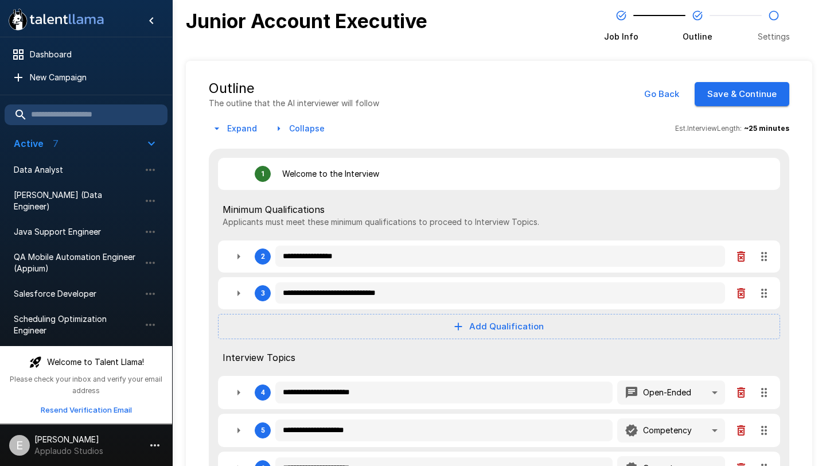
type textarea "*"
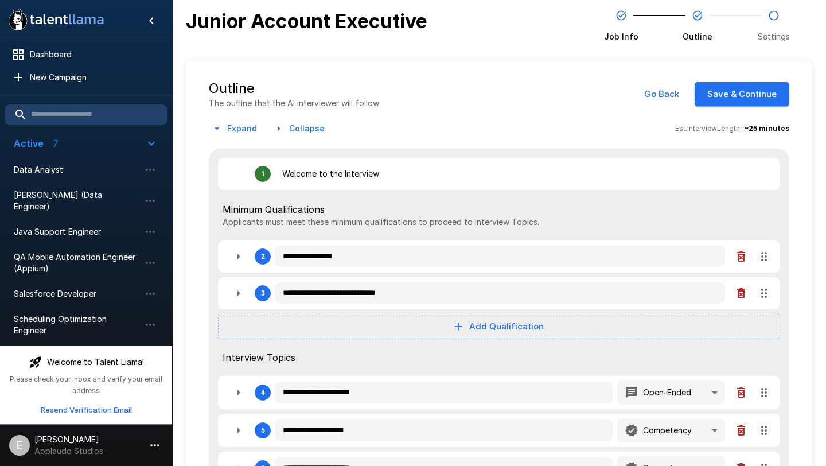
type textarea "*"
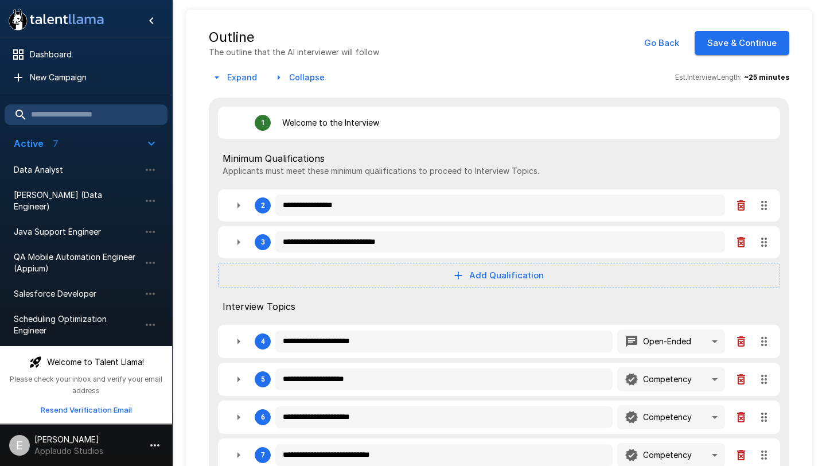
scroll to position [54, 0]
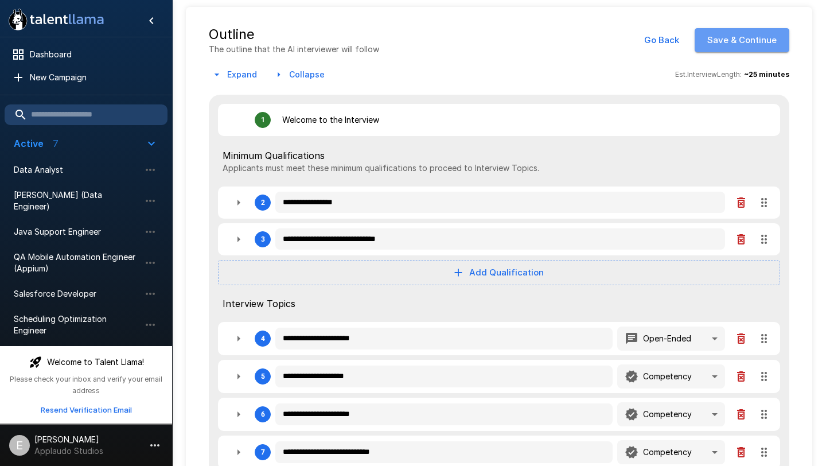
click at [743, 42] on button "Save & Continue" at bounding box center [742, 40] width 95 height 24
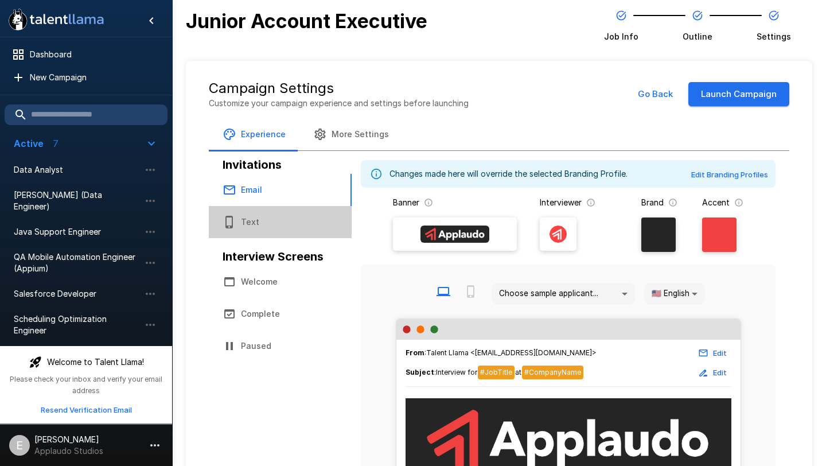
click at [253, 227] on button "Text" at bounding box center [280, 222] width 143 height 32
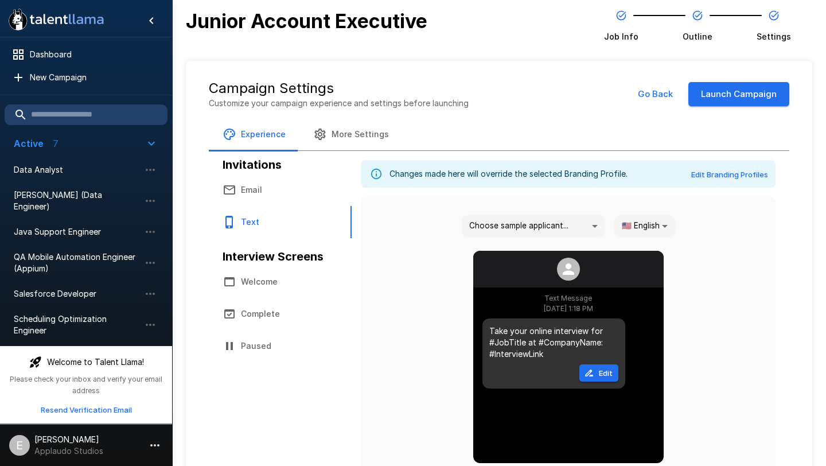
click at [278, 284] on button "Welcome" at bounding box center [280, 282] width 143 height 32
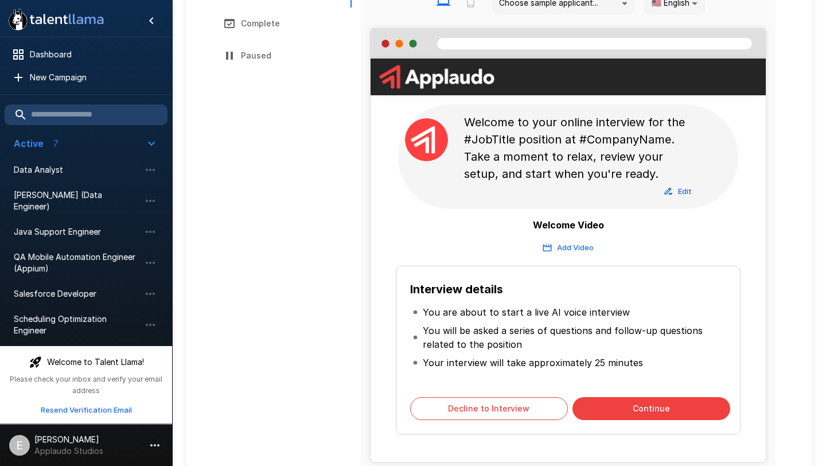
scroll to position [291, 0]
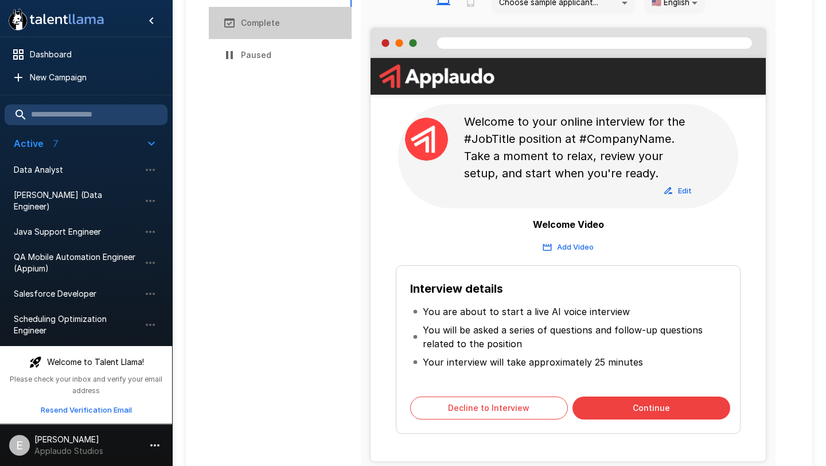
click at [257, 26] on button "Complete" at bounding box center [280, 23] width 143 height 32
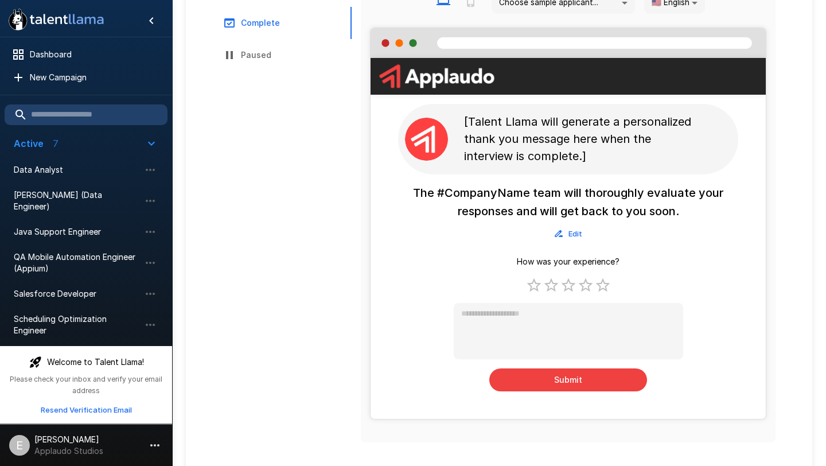
click at [250, 53] on button "Paused" at bounding box center [280, 55] width 143 height 32
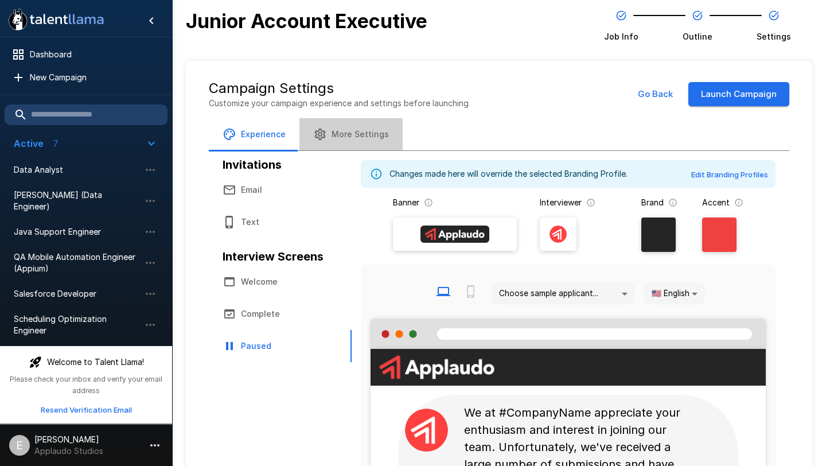
click at [366, 139] on button "More Settings" at bounding box center [351, 134] width 103 height 32
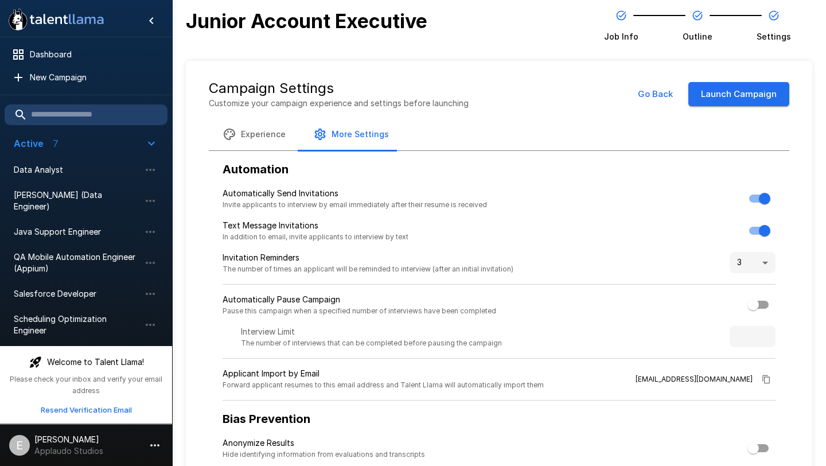
click at [669, 92] on button "Go Back" at bounding box center [656, 94] width 48 height 24
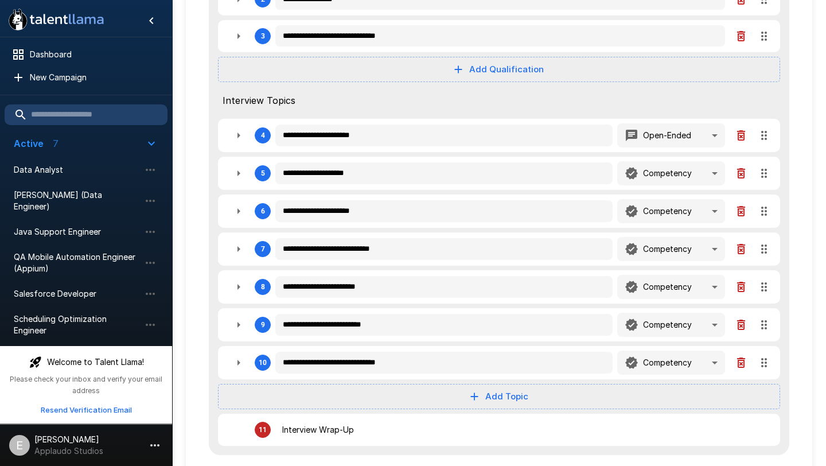
scroll to position [261, 0]
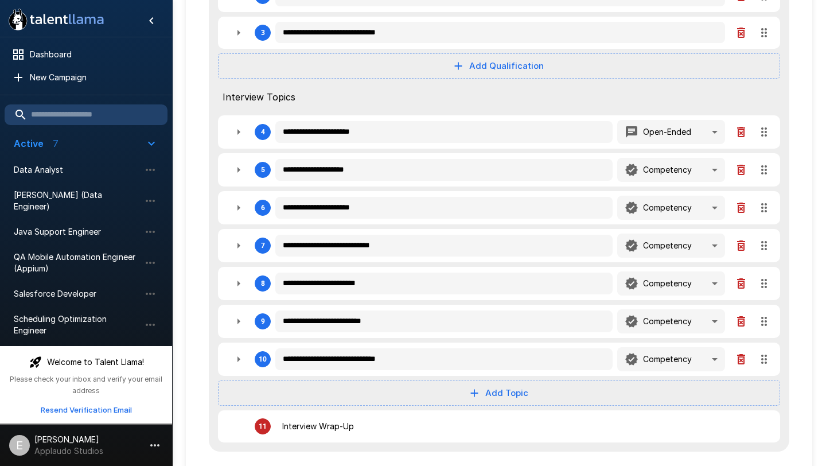
type textarea "*"
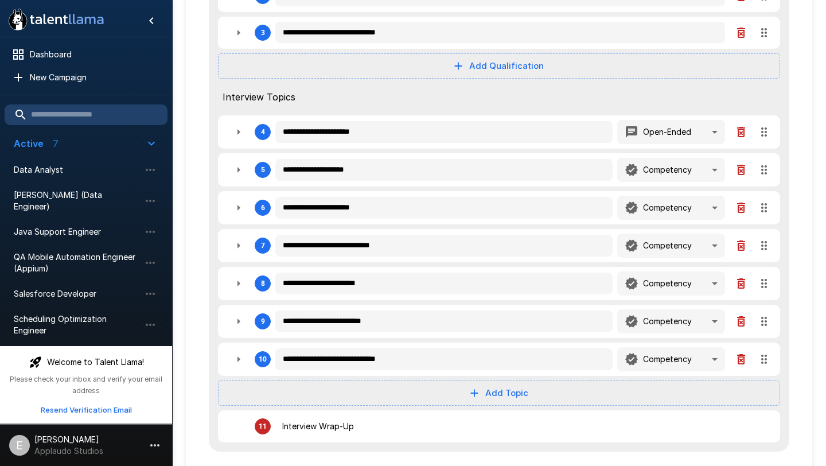
type textarea "*"
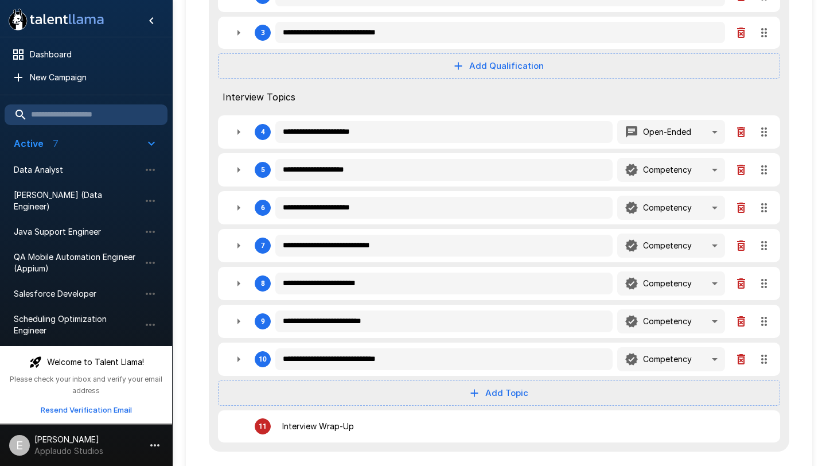
type textarea "*"
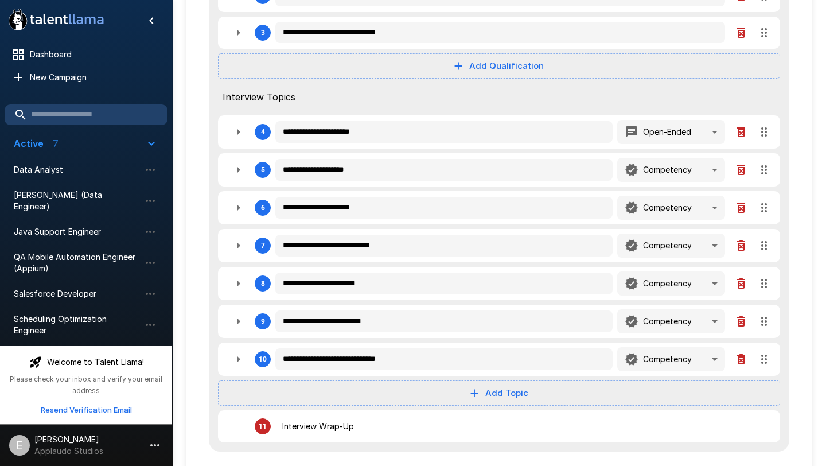
type textarea "*"
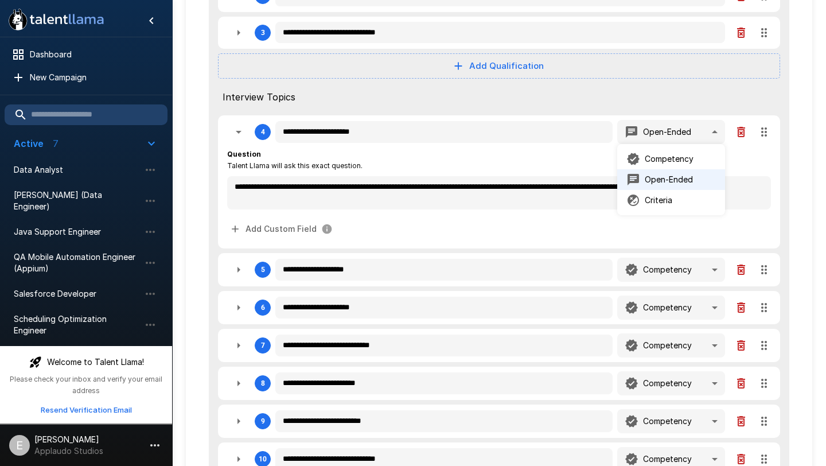
click at [708, 102] on div at bounding box center [413, 233] width 826 height 466
type textarea "*"
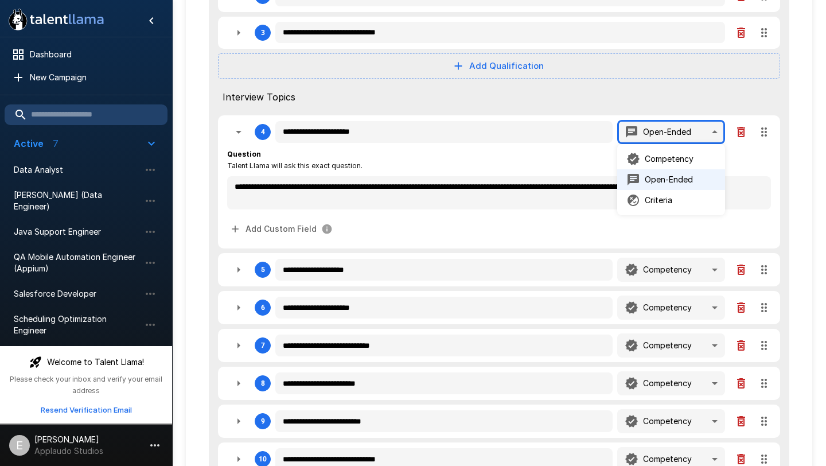
type textarea "*"
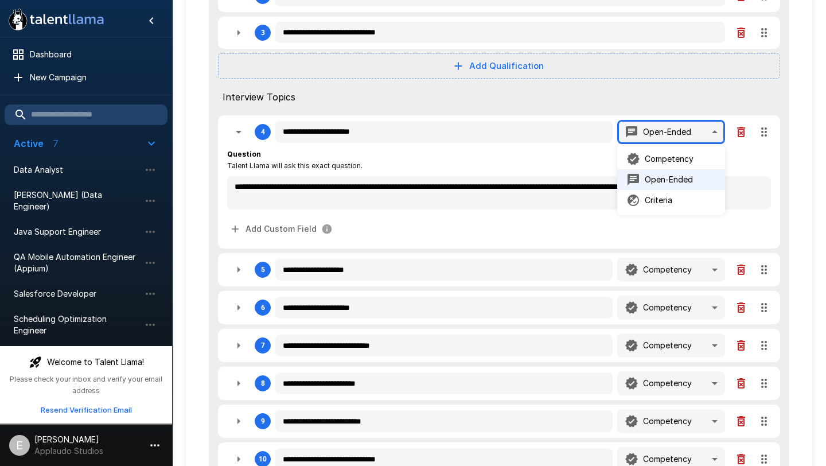
type textarea "*"
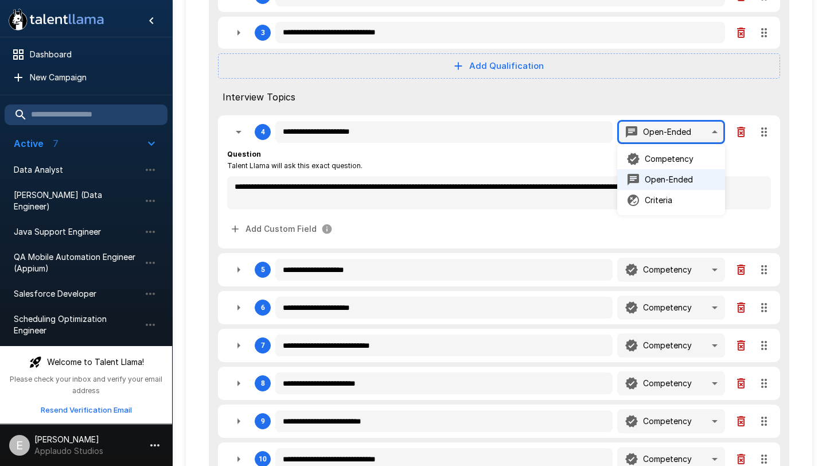
type textarea "*"
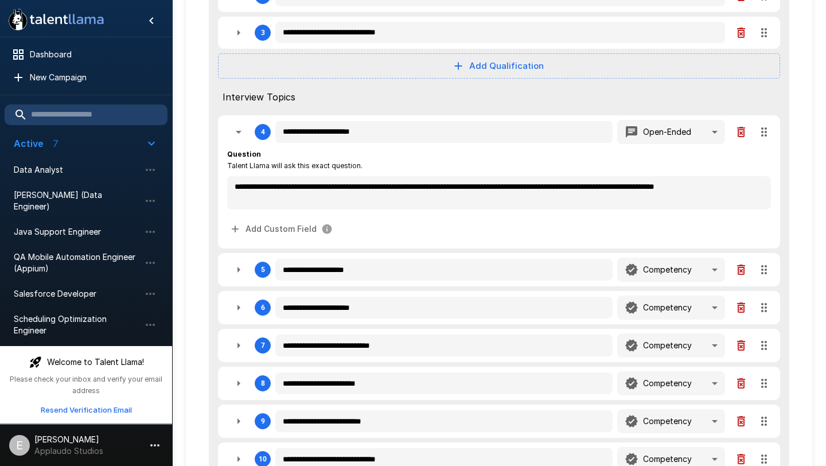
type textarea "*"
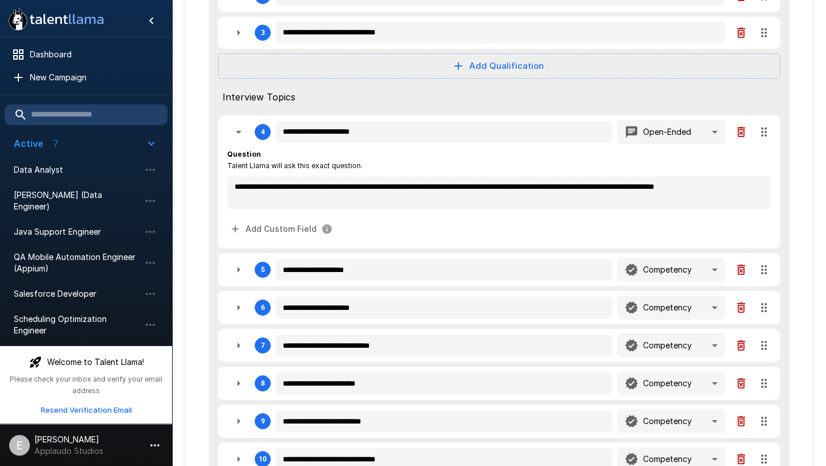
type textarea "*"
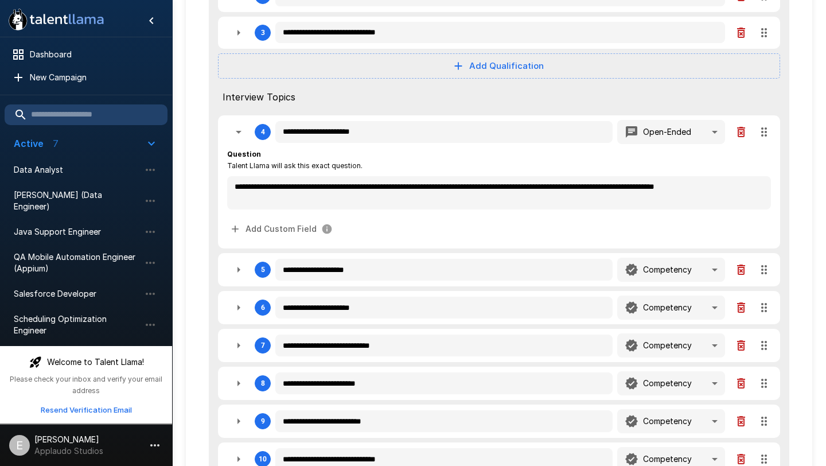
type textarea "*"
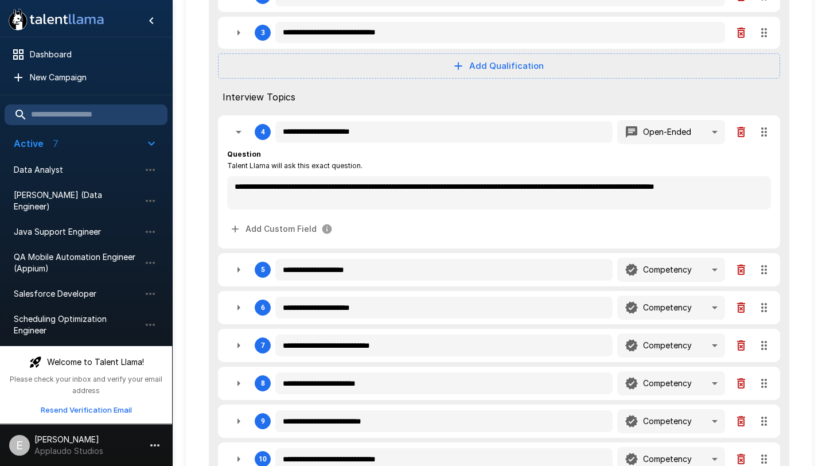
type textarea "*"
click at [787, 110] on div "**********" at bounding box center [499, 220] width 581 height 664
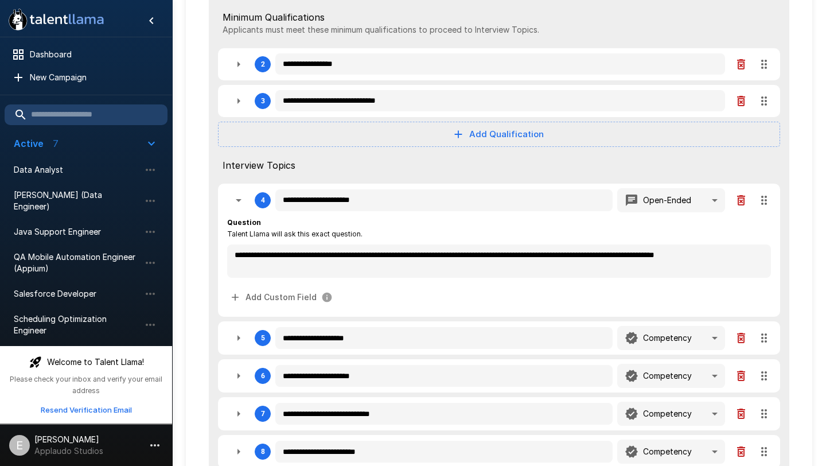
scroll to position [190, 0]
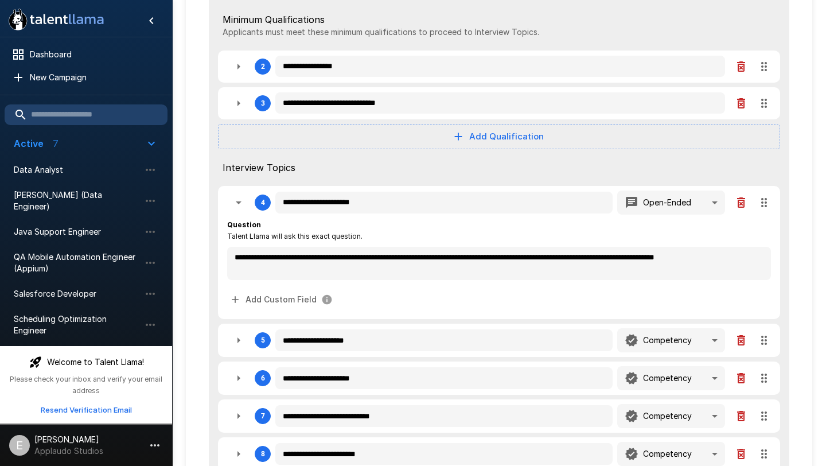
click at [717, 177] on div "Interview Topics" at bounding box center [499, 168] width 562 height 28
type textarea "*"
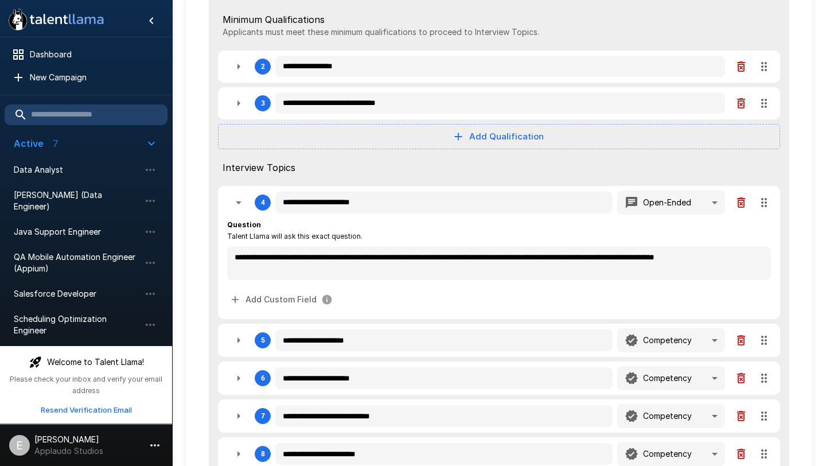
type textarea "*"
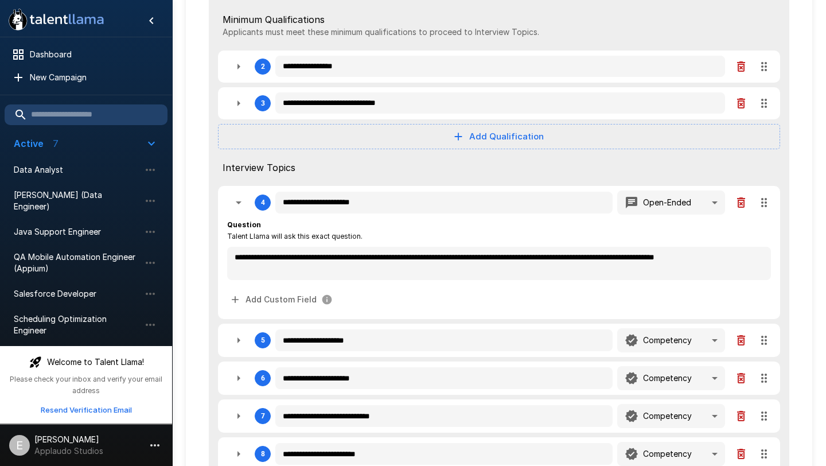
type textarea "*"
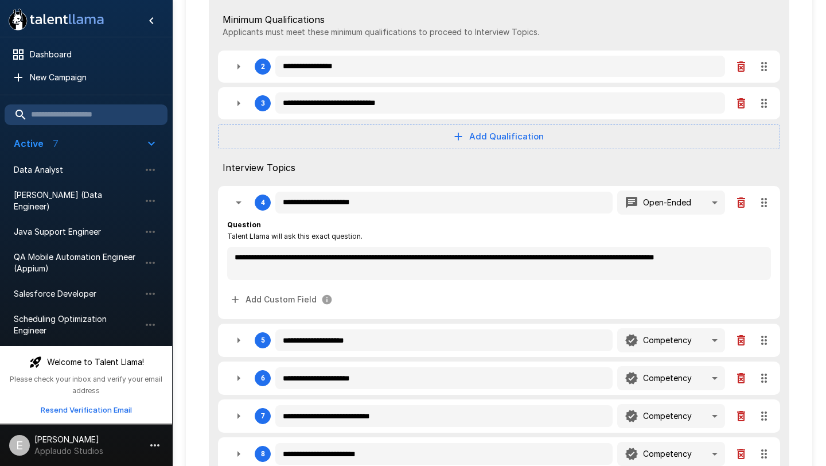
type textarea "*"
click at [717, 198] on body ".st0{fill:#FFFFFF;} .st1{fill:#76a4ed;} Dashboard New Campaign Active 7 Data An…" at bounding box center [413, 43] width 826 height 466
click at [725, 168] on div at bounding box center [413, 233] width 826 height 466
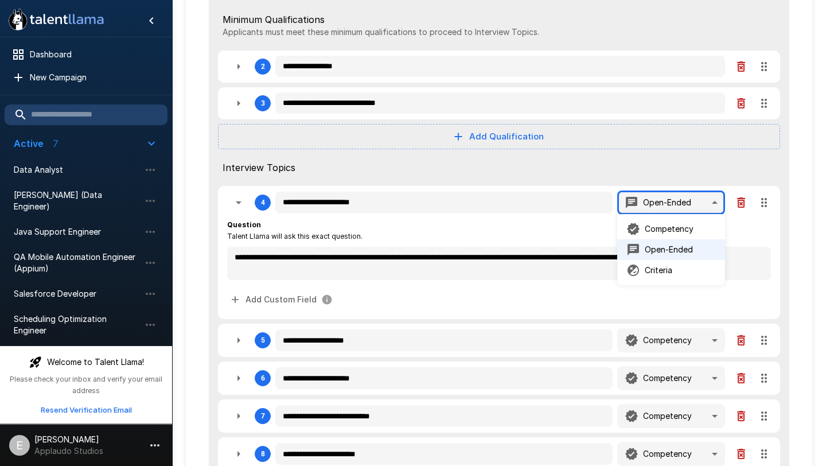
type textarea "*"
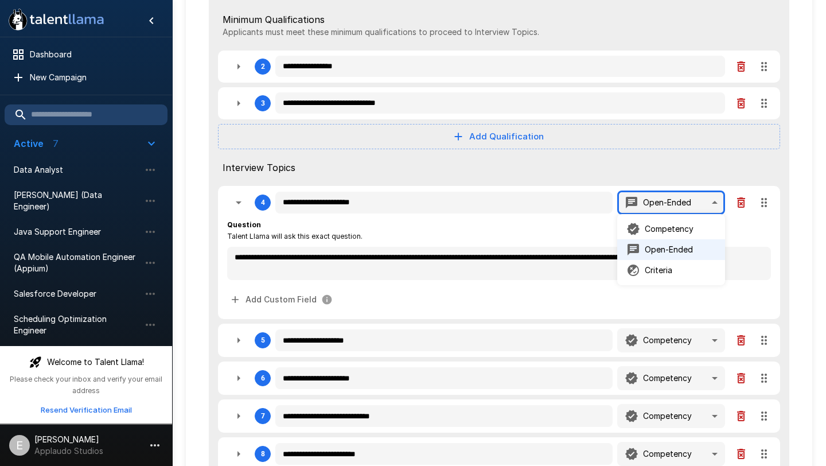
type textarea "*"
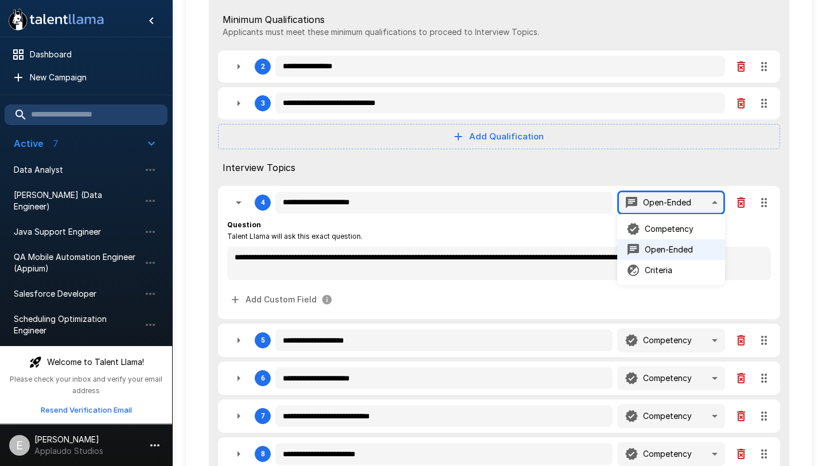
type textarea "*"
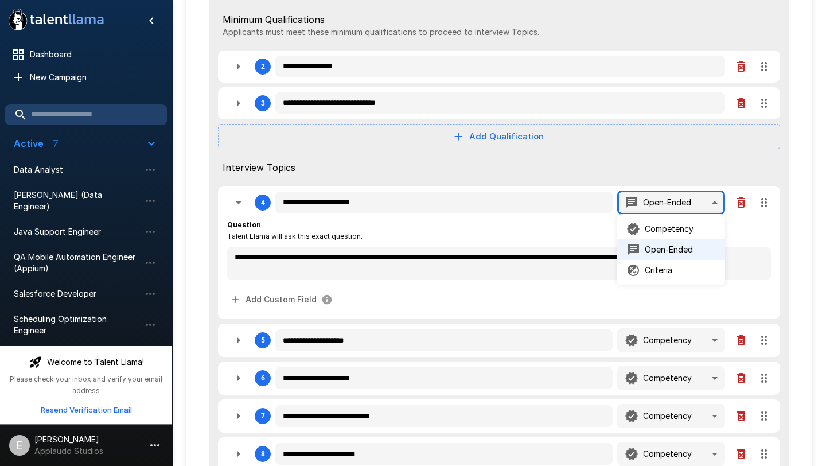
type textarea "*"
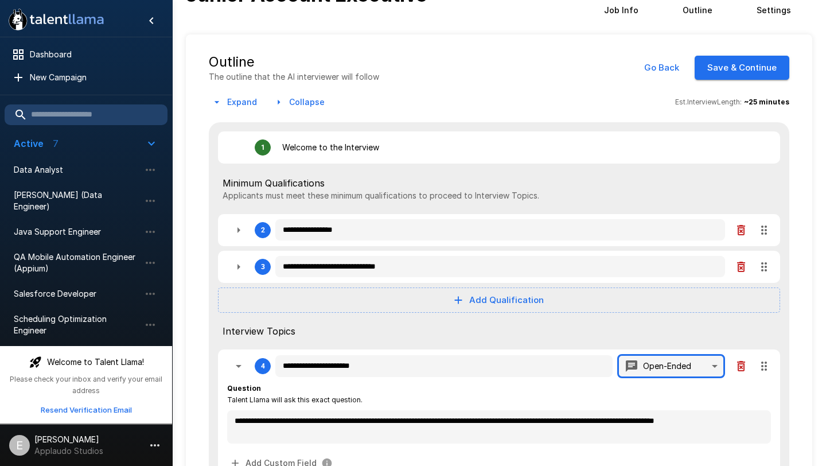
scroll to position [0, 0]
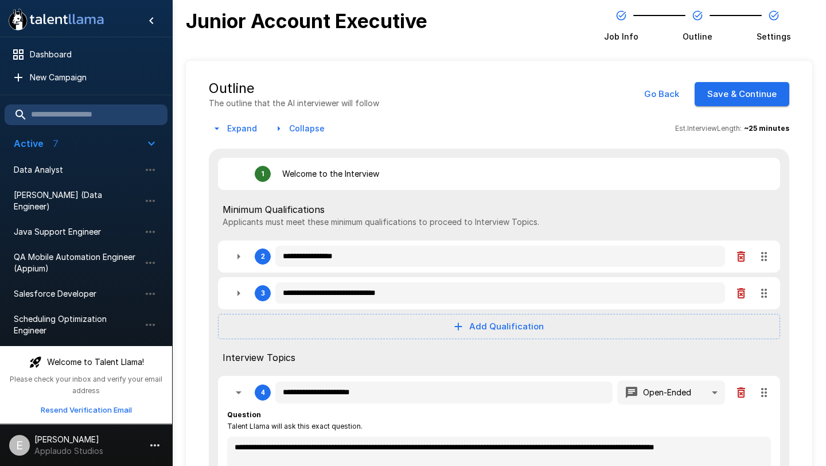
type textarea "*"
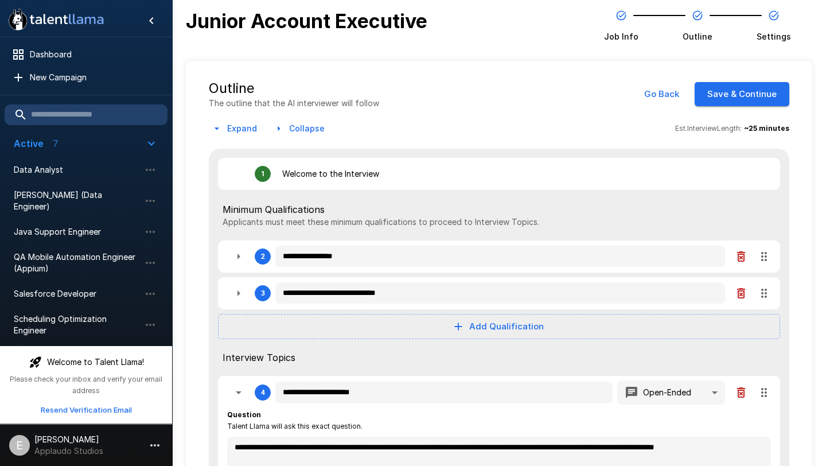
type textarea "*"
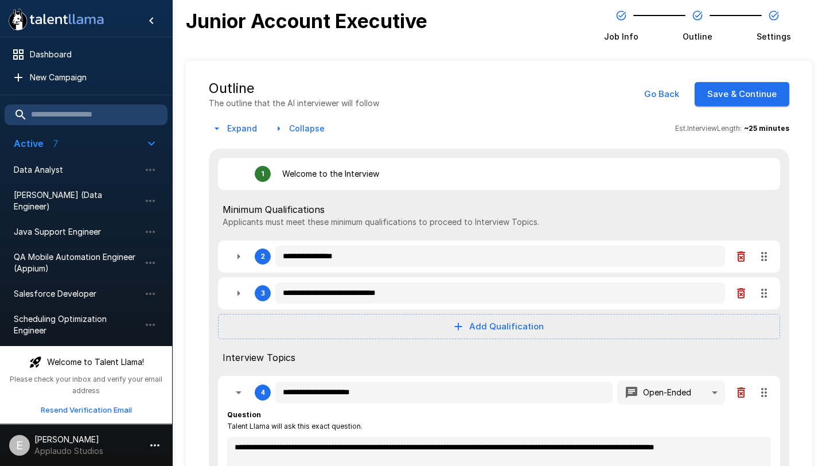
type textarea "*"
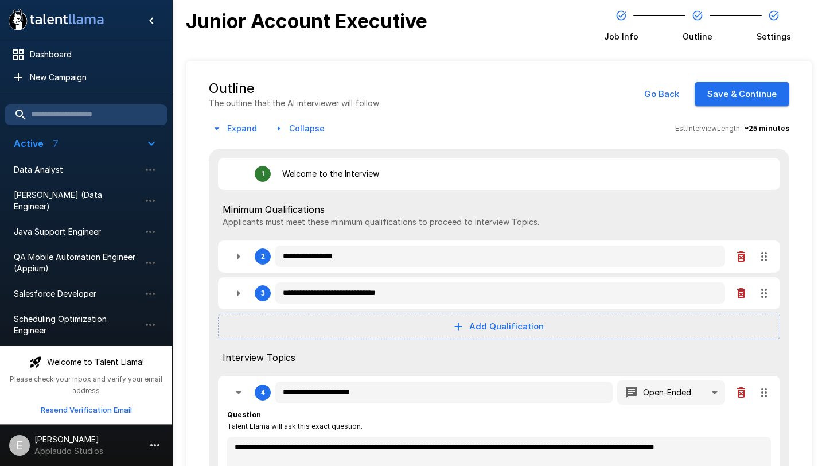
type textarea "*"
click at [801, 146] on div "**********" at bounding box center [499, 450] width 627 height 779
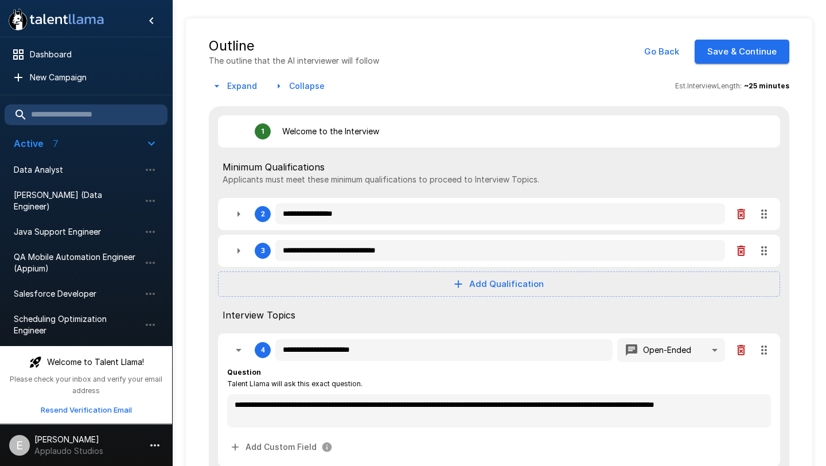
scroll to position [44, 0]
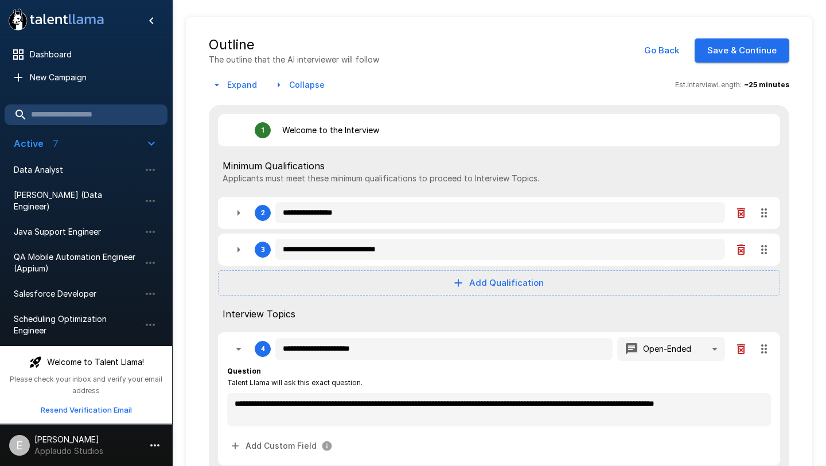
click at [530, 78] on div "Expand Collapse Est. Interview Length: ~ 25 minutes" at bounding box center [499, 85] width 581 height 21
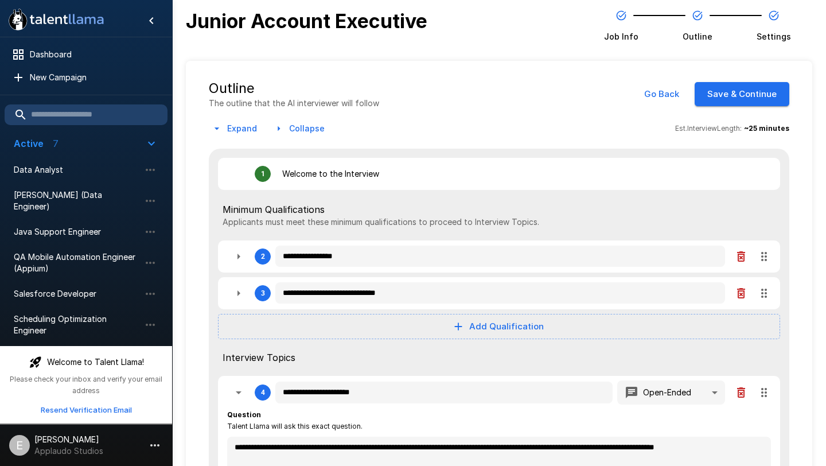
scroll to position [1, 0]
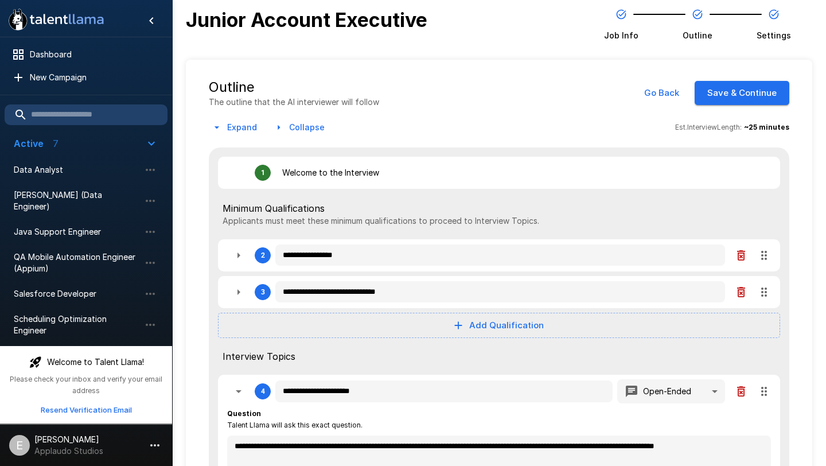
click at [675, 94] on button "Go Back" at bounding box center [662, 93] width 48 height 24
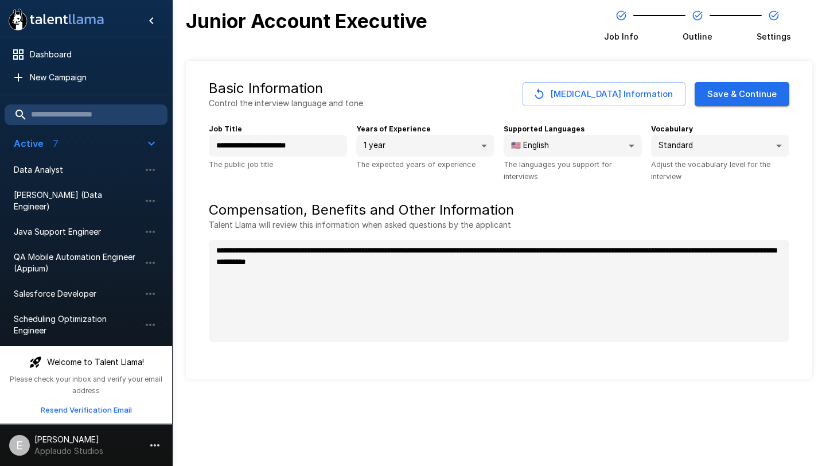
type textarea "*"
